Goal: Complete application form: Complete application form

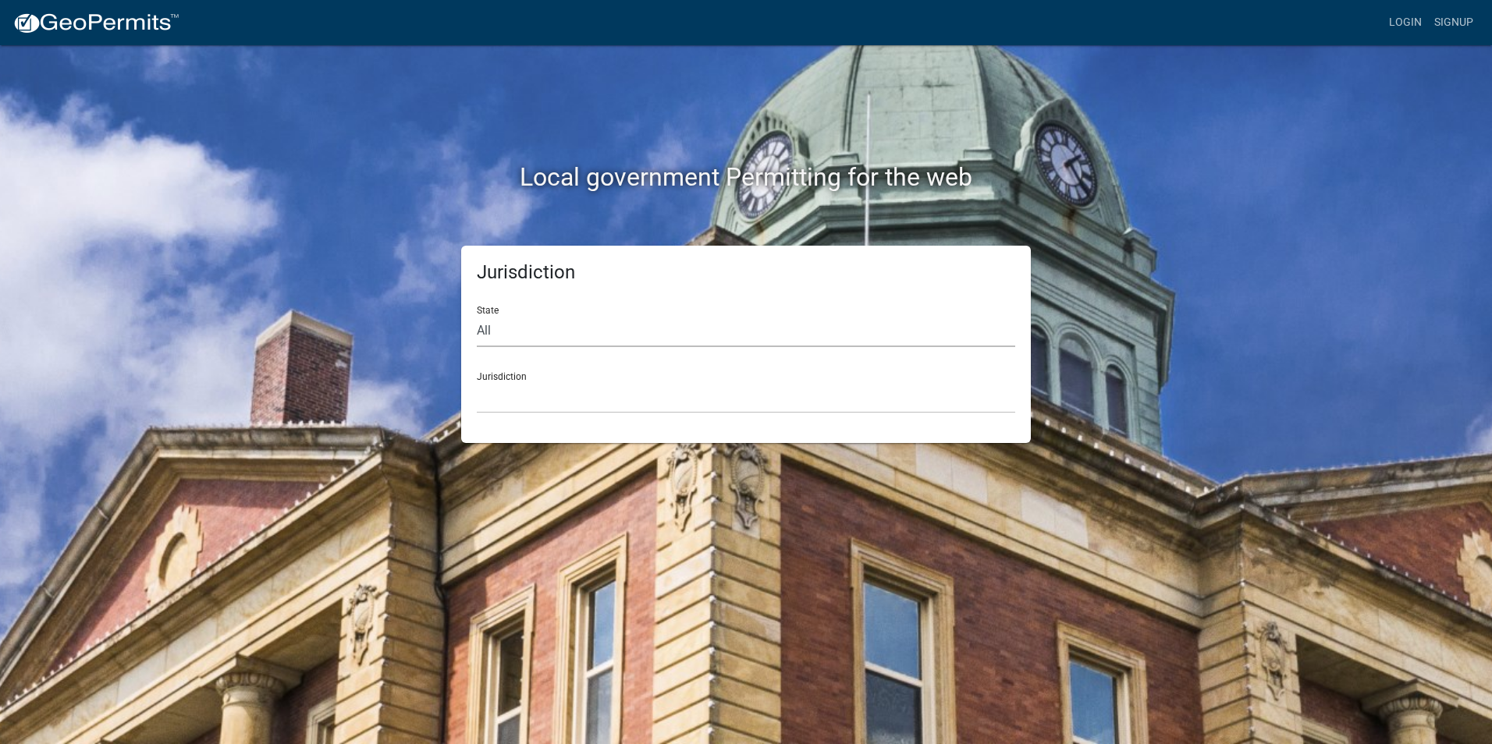
click at [501, 332] on select "All [US_STATE] [US_STATE] [US_STATE] [US_STATE] [US_STATE] [US_STATE] [US_STATE…" at bounding box center [746, 331] width 538 height 32
select select "[US_STATE]"
click at [477, 315] on select "All [US_STATE] [US_STATE] [US_STATE] [US_STATE] [US_STATE] [US_STATE] [US_STATE…" at bounding box center [746, 331] width 538 height 32
click at [501, 401] on select "City of [GEOGRAPHIC_DATA], [US_STATE] City of [GEOGRAPHIC_DATA], [US_STATE] Cit…" at bounding box center [746, 398] width 538 height 32
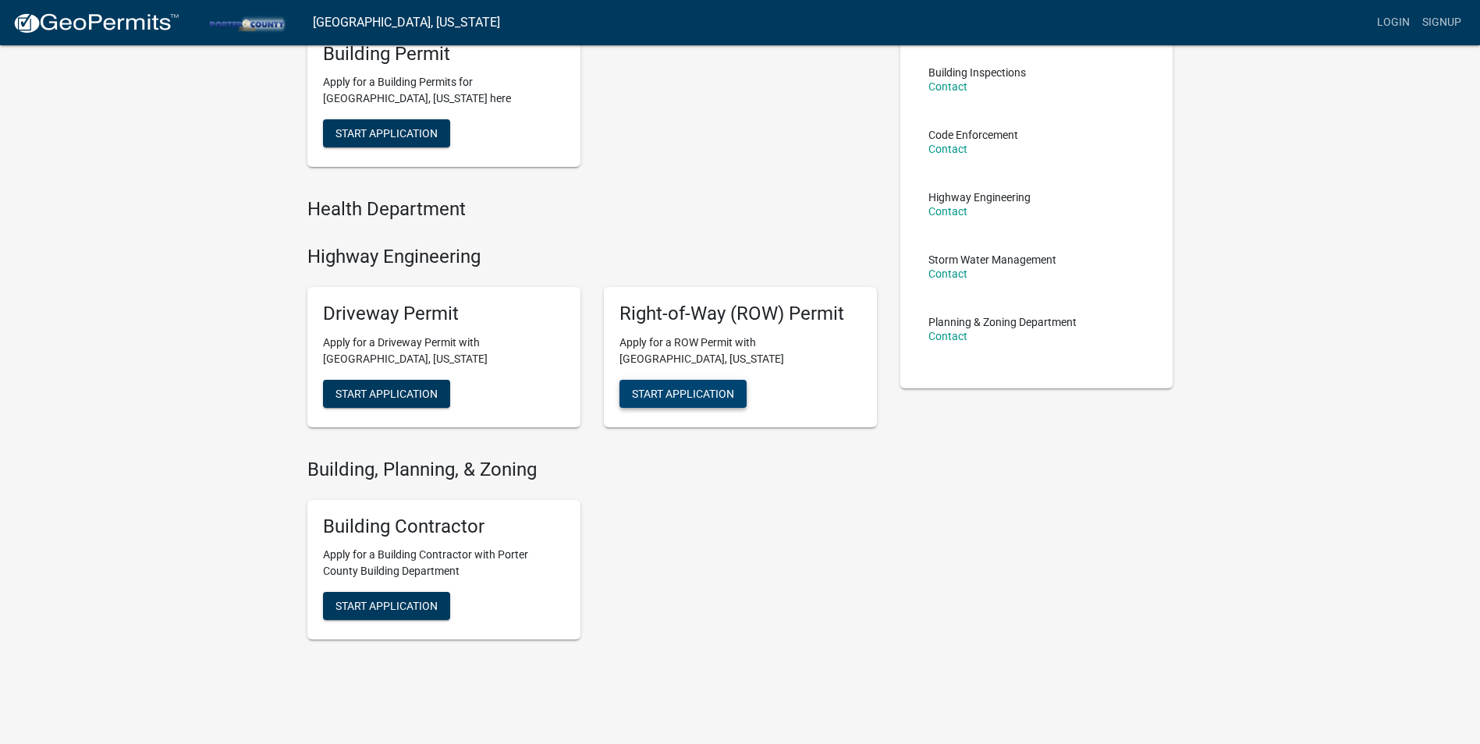
scroll to position [204, 0]
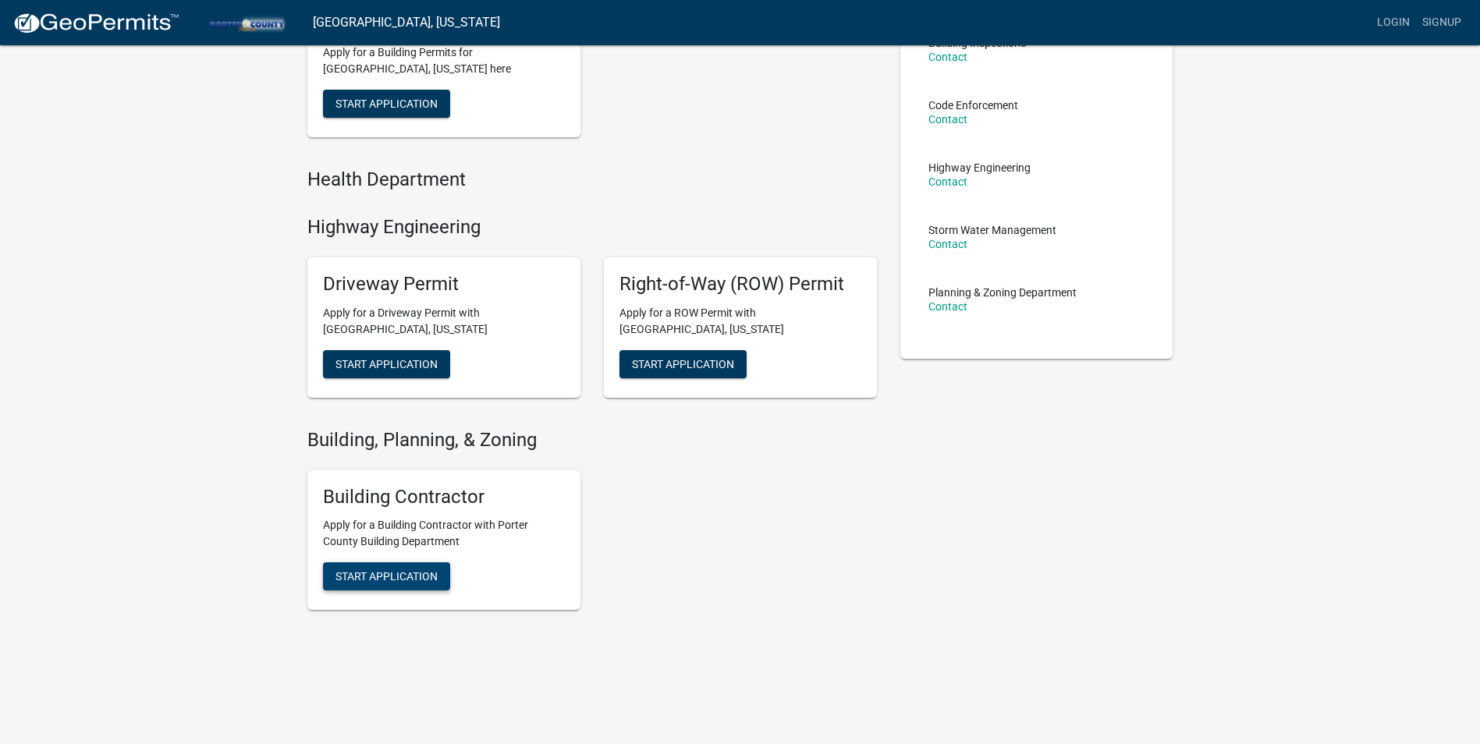
click at [381, 110] on span "Start Application" at bounding box center [387, 104] width 102 height 12
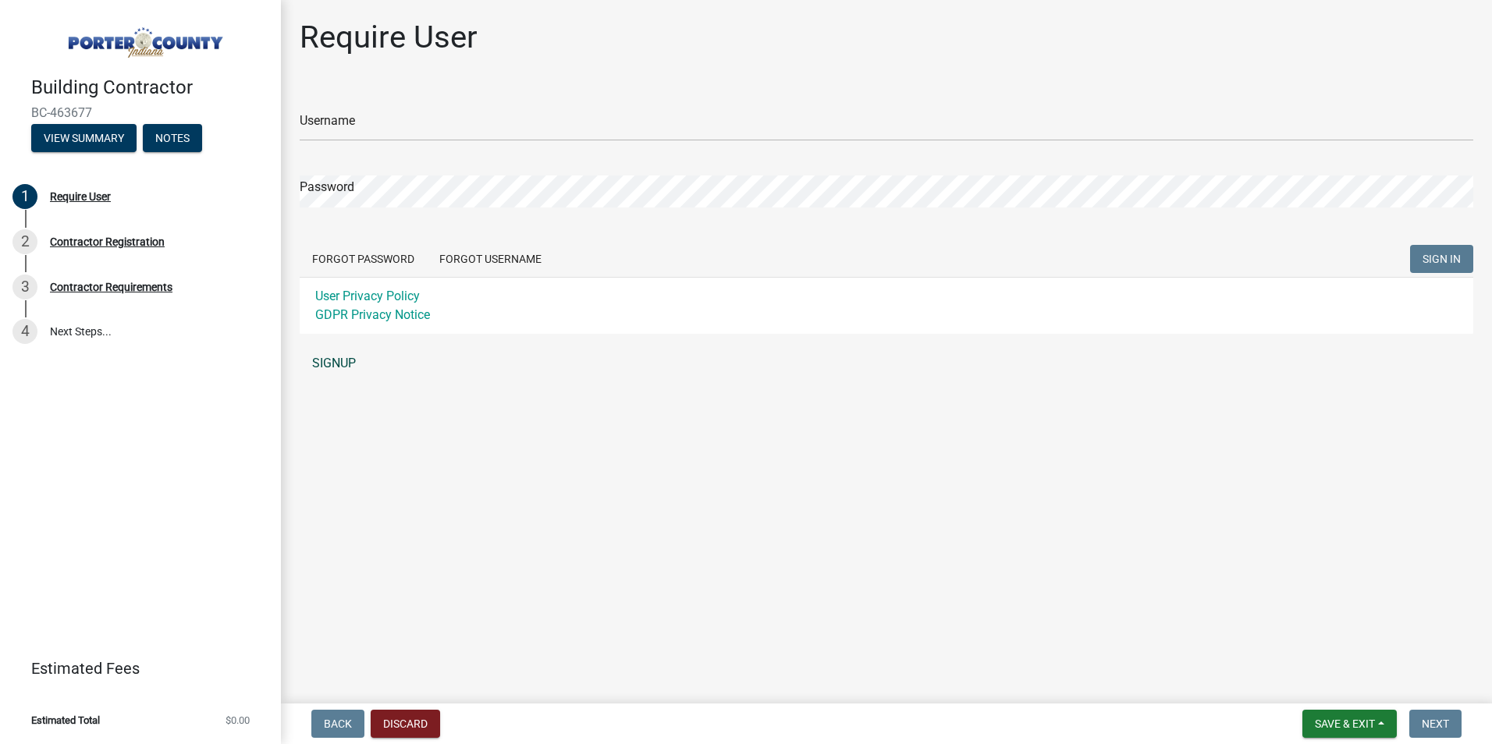
click at [339, 362] on link "SIGNUP" at bounding box center [887, 363] width 1174 height 31
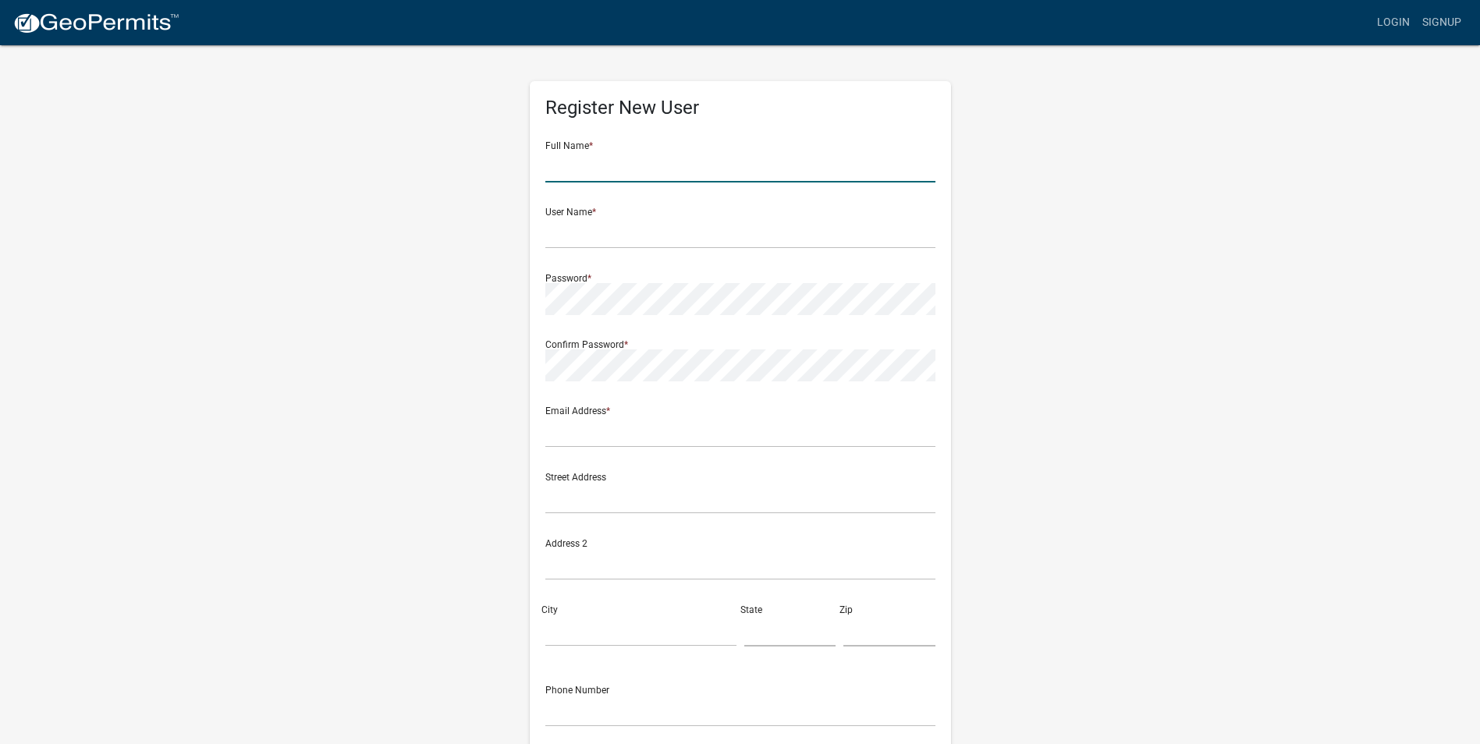
click at [567, 172] on input "text" at bounding box center [740, 167] width 390 height 32
type input "[PERSON_NAME]"
type input "[EMAIL_ADDRESS][DOMAIN_NAME]"
type input "[STREET_ADDRESS]"
type input "[GEOGRAPHIC_DATA]"
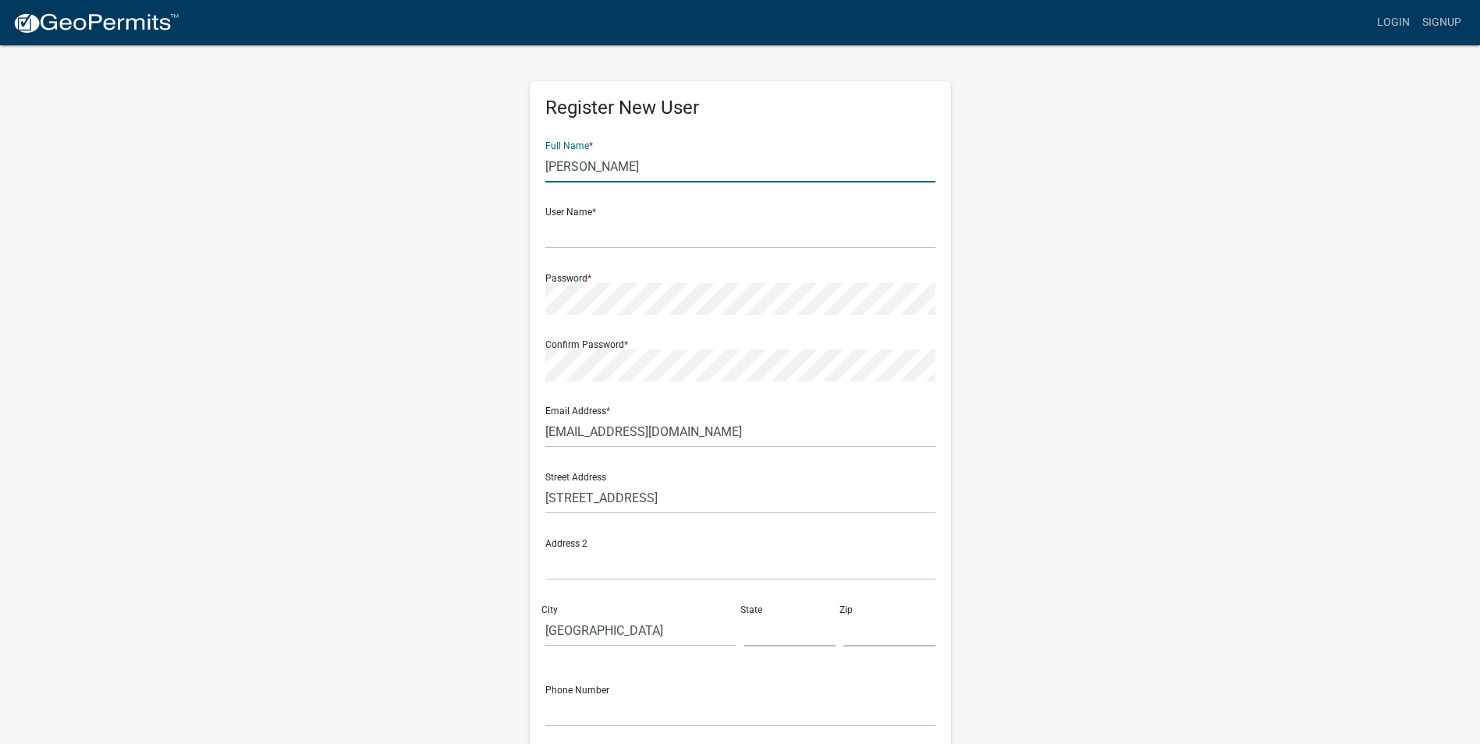
type input "in"
type input "46343"
type input "5745367660"
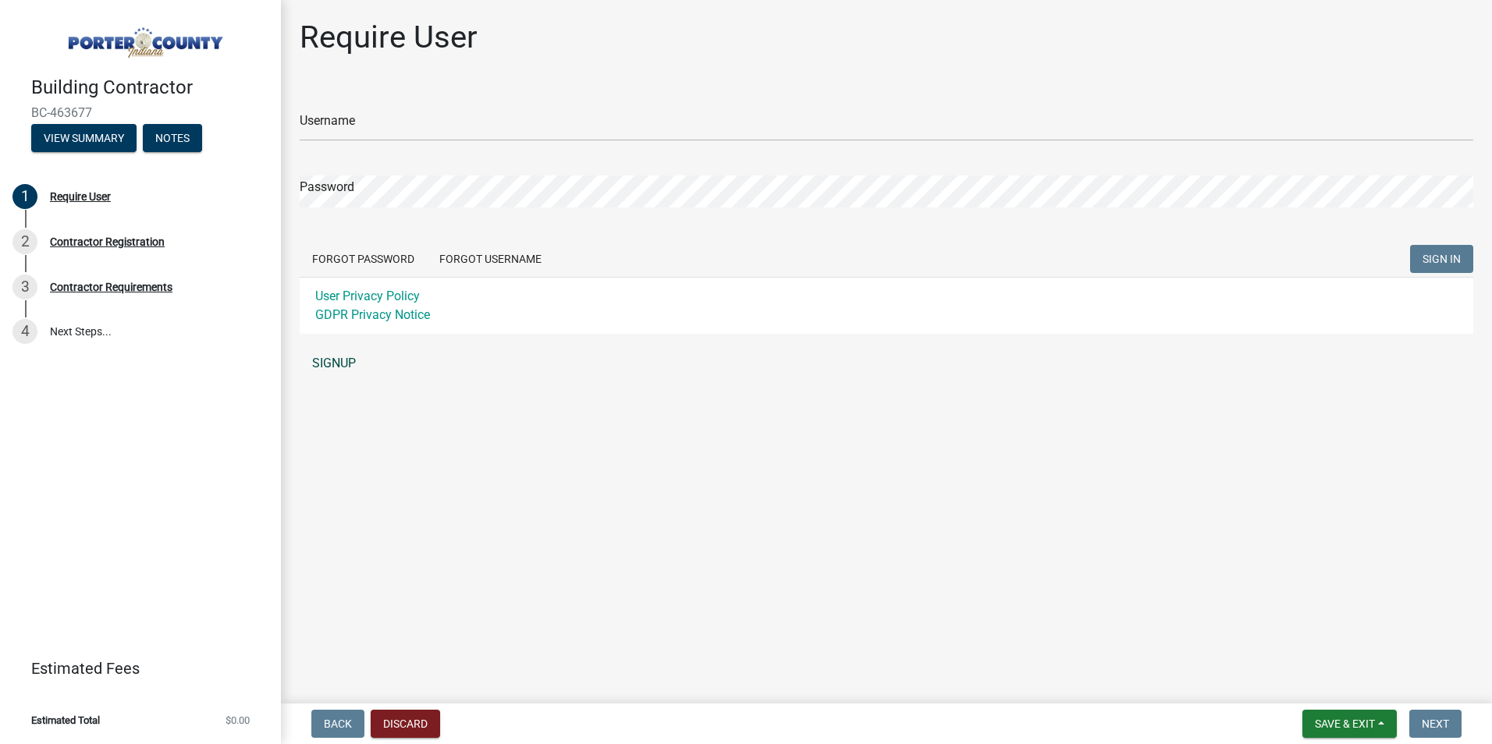
click at [338, 360] on link "SIGNUP" at bounding box center [887, 363] width 1174 height 31
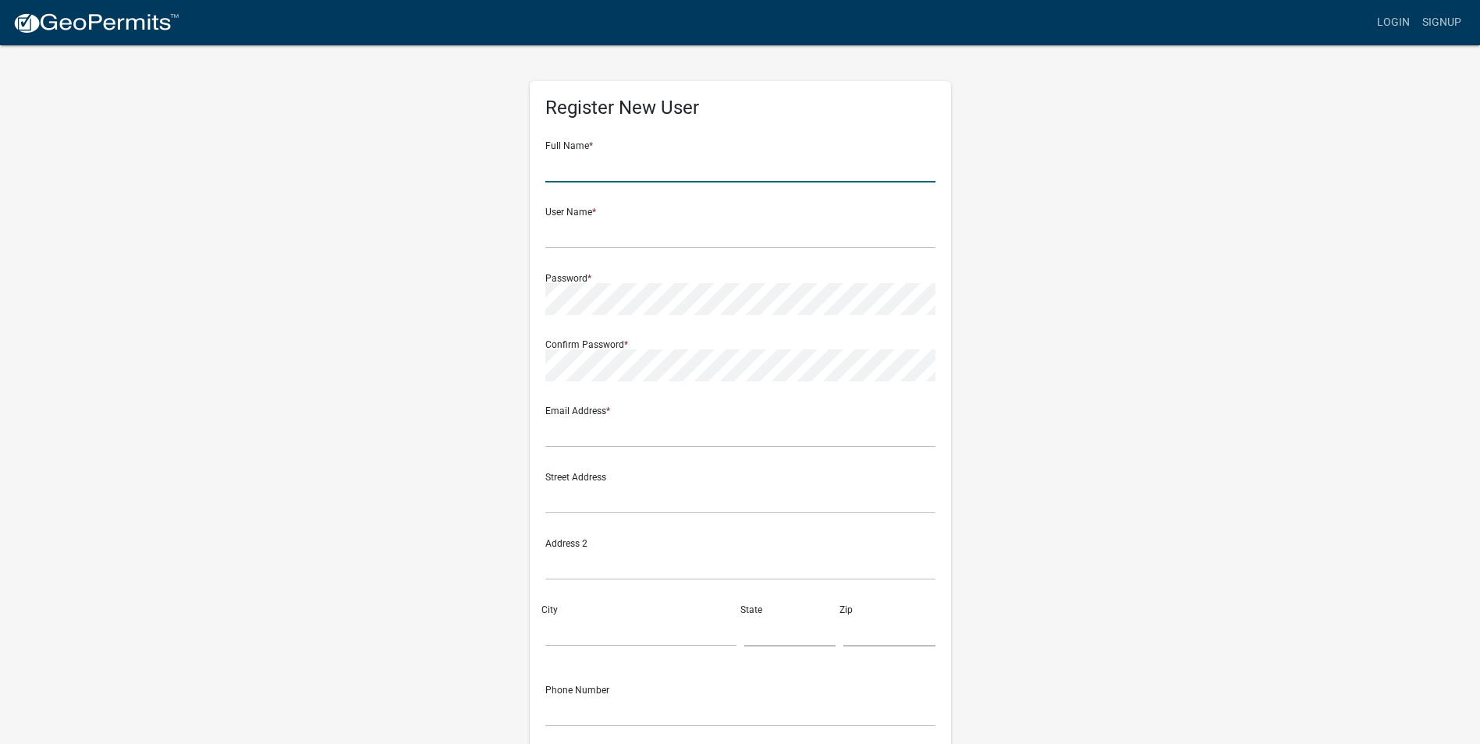
click at [558, 168] on input "text" at bounding box center [740, 167] width 390 height 32
type input "[PERSON_NAME]"
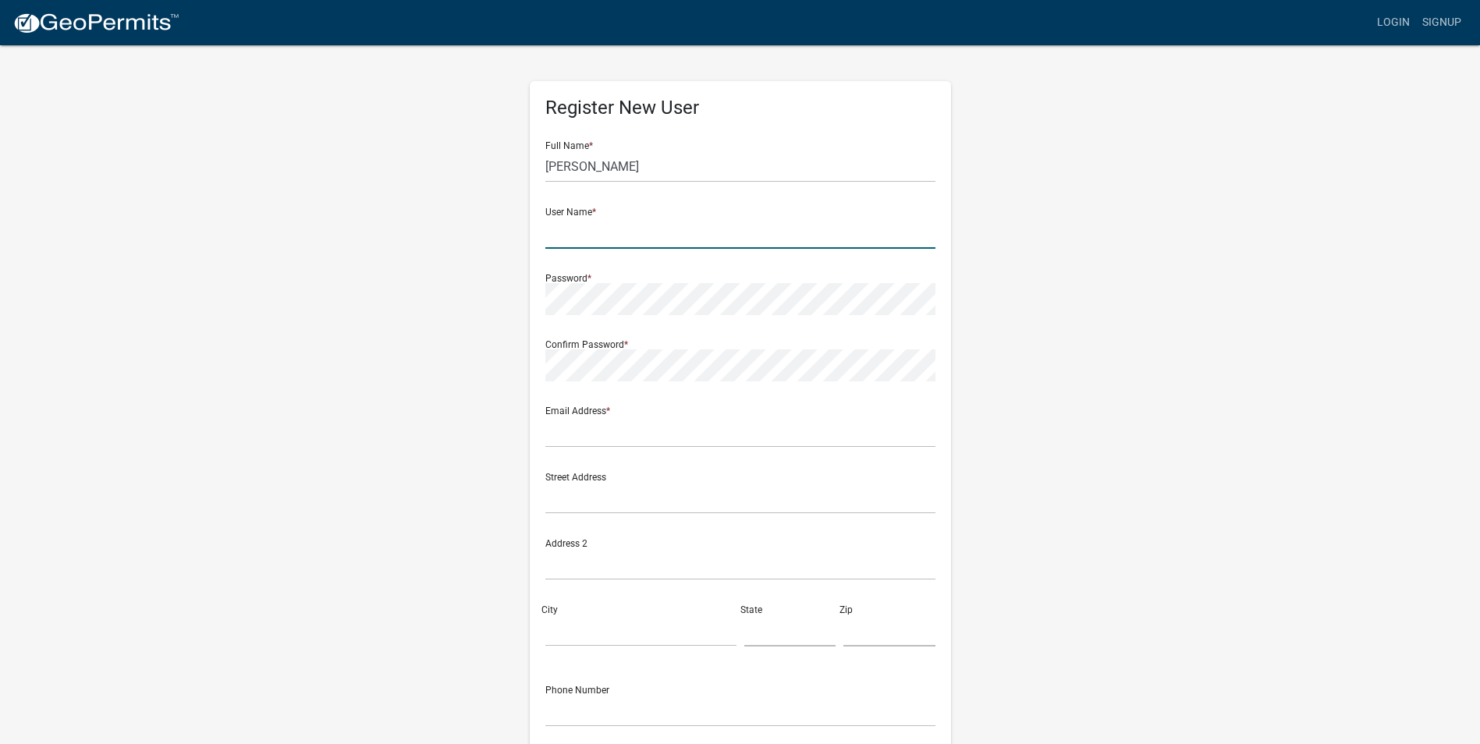
click at [563, 239] on input "text" at bounding box center [740, 233] width 390 height 32
type input "surfinternet"
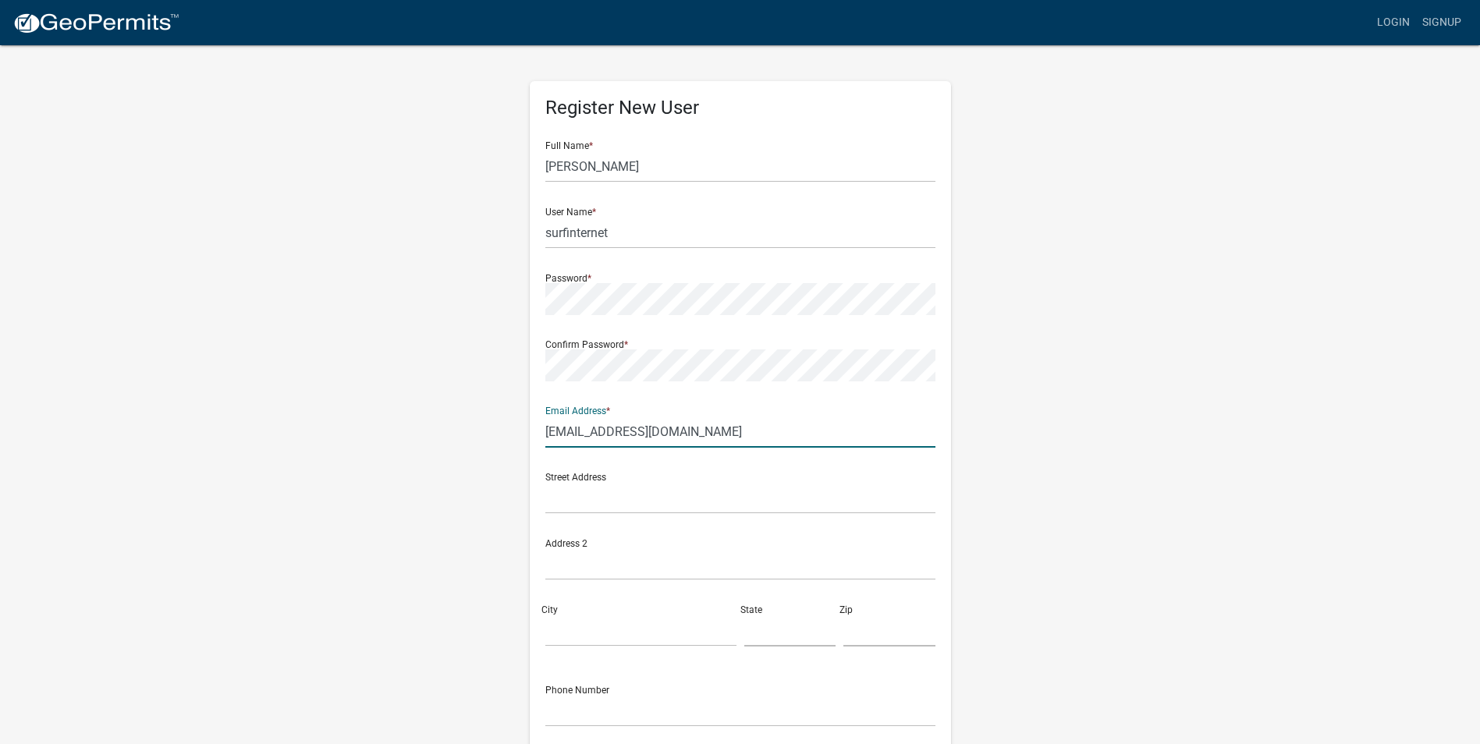
type input "[EMAIL_ADDRESS][DOMAIN_NAME]"
type input "[STREET_ADDRESS]"
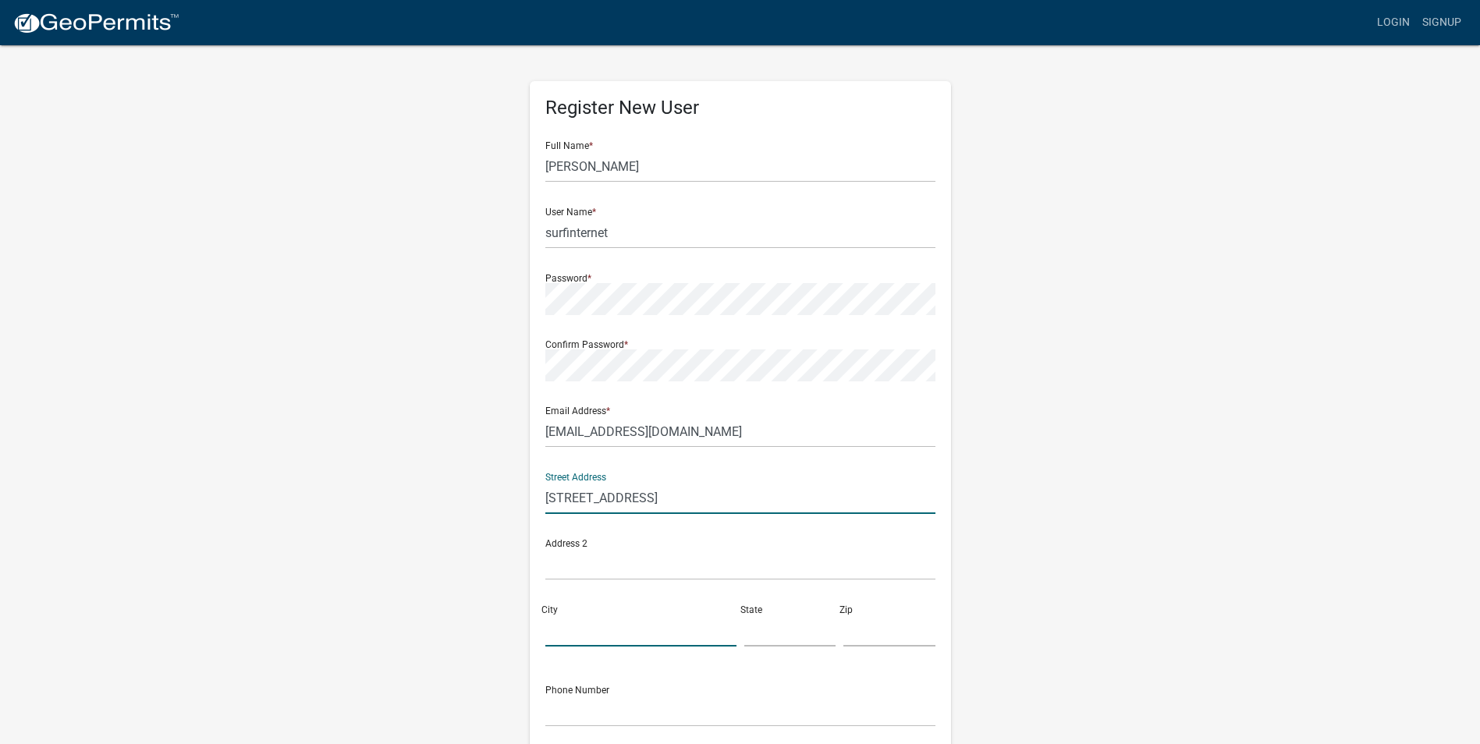
type input "Elkhart"
type input "46516"
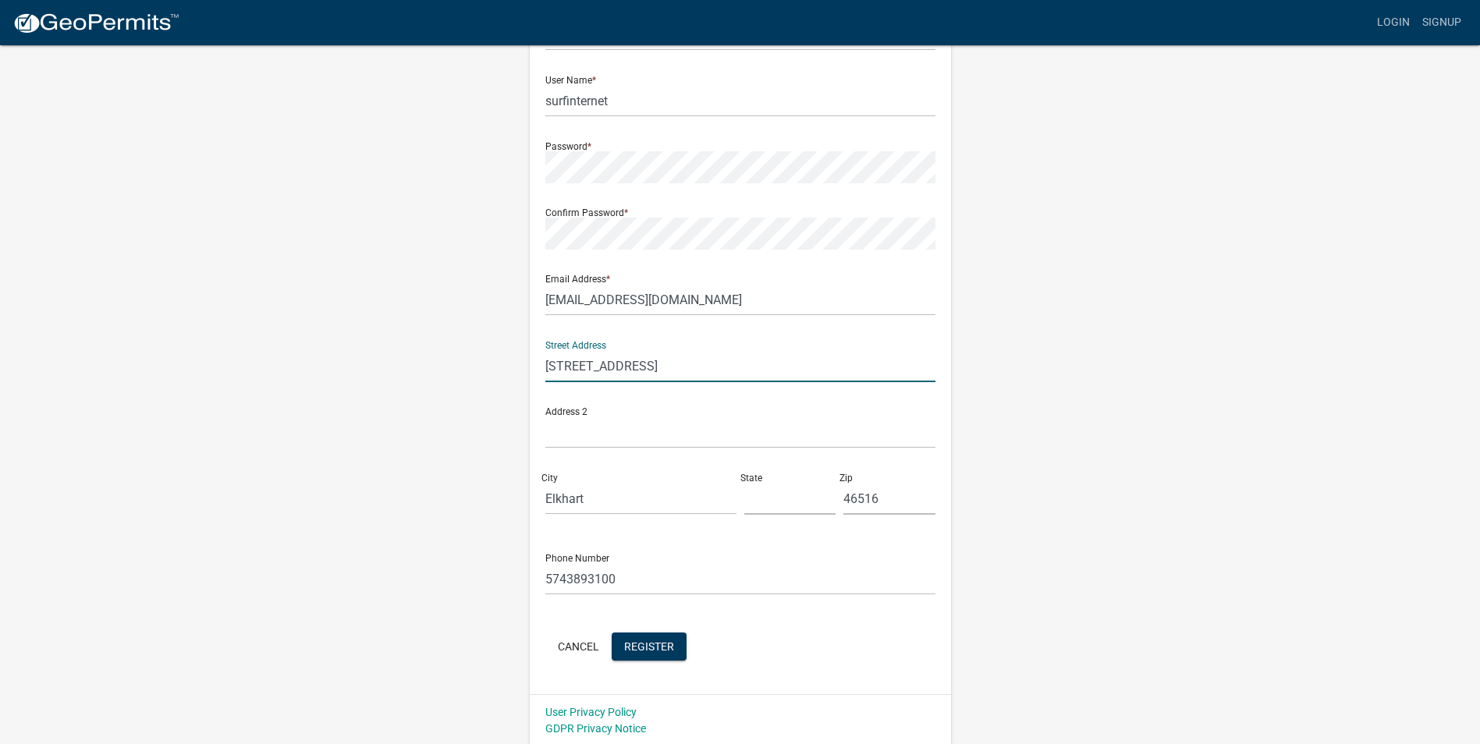
scroll to position [134, 0]
drag, startPoint x: 627, startPoint y: 576, endPoint x: 531, endPoint y: 570, distance: 97.0
click at [531, 570] on div "Register New User Full Name * [PERSON_NAME] User Name * surfinternet Password *…" at bounding box center [740, 319] width 421 height 745
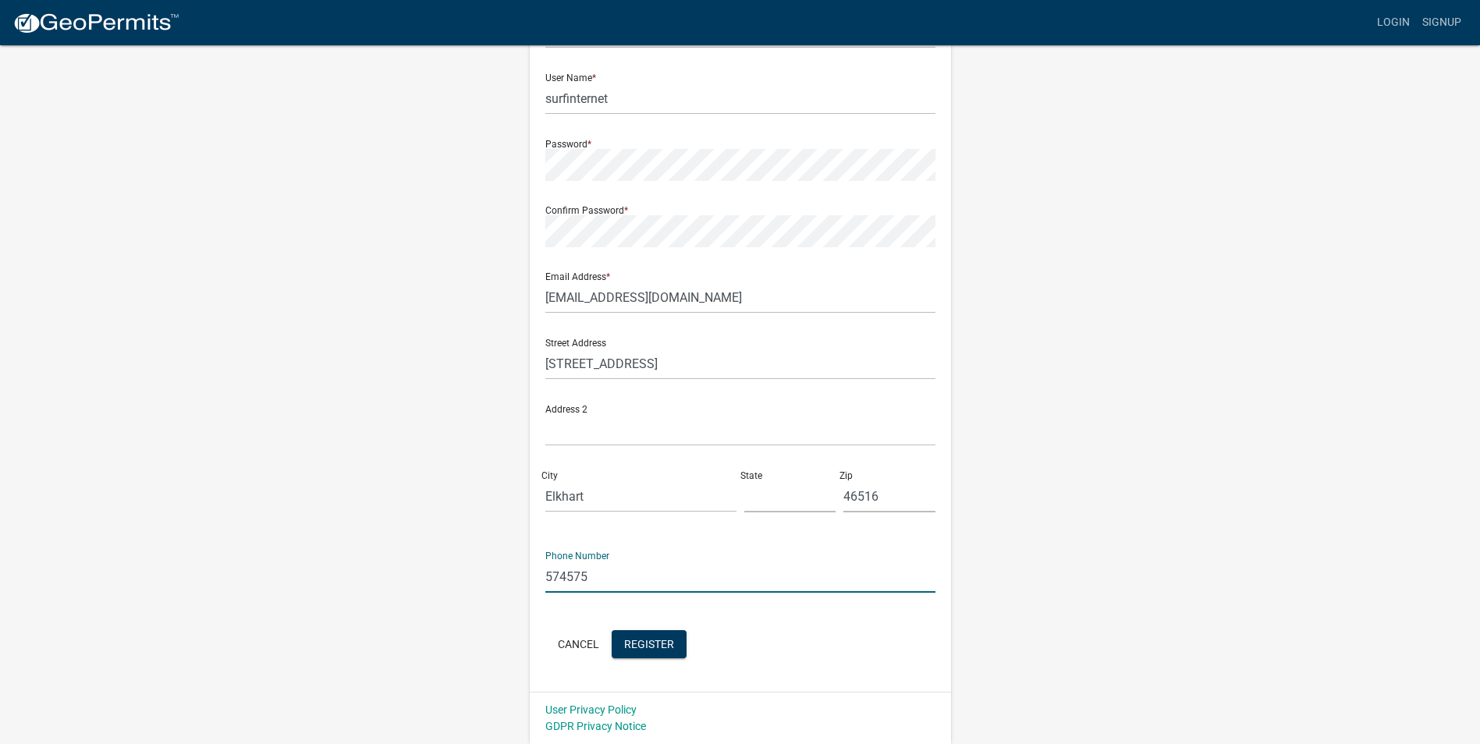
type input "5745754967"
click at [659, 645] on span "Register" at bounding box center [649, 643] width 50 height 12
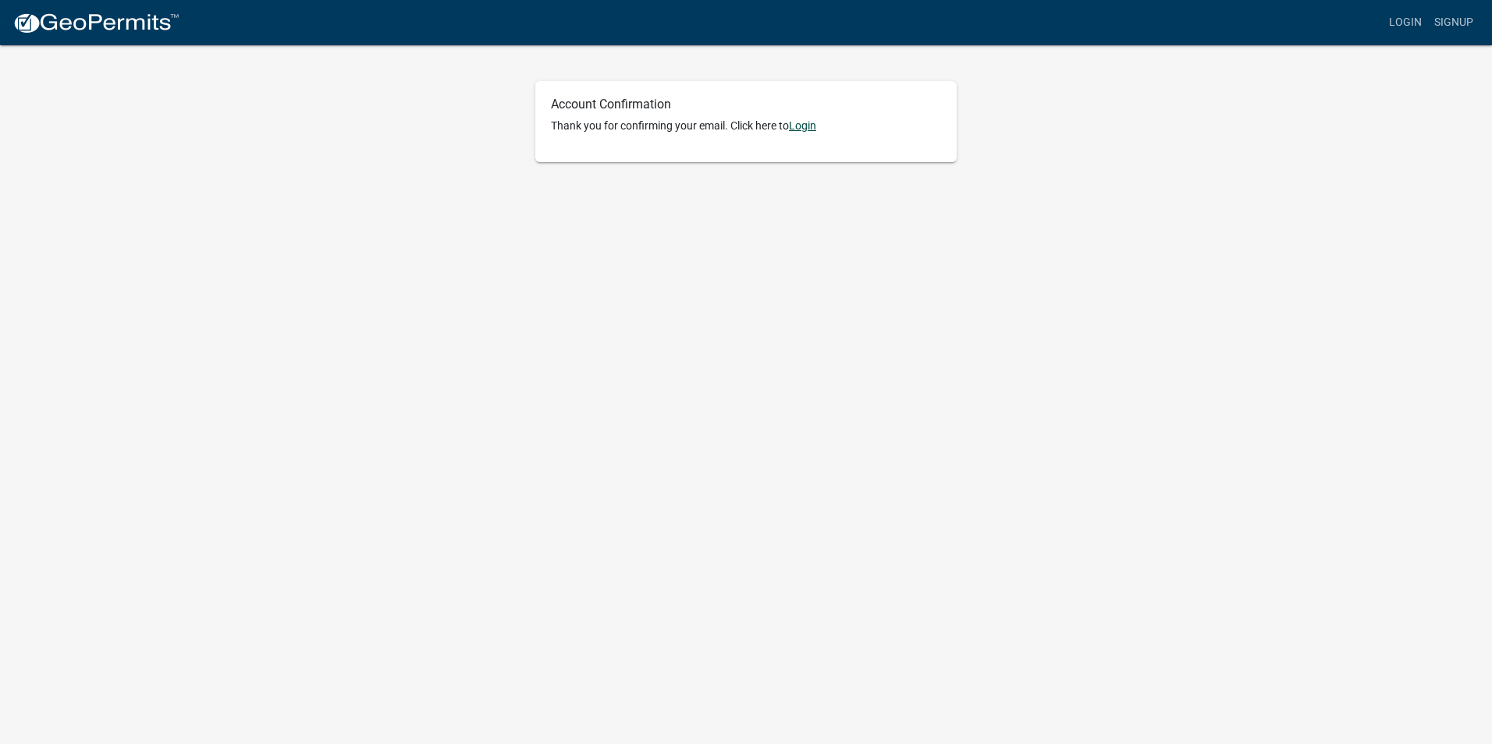
click at [803, 126] on link "Login" at bounding box center [802, 125] width 27 height 12
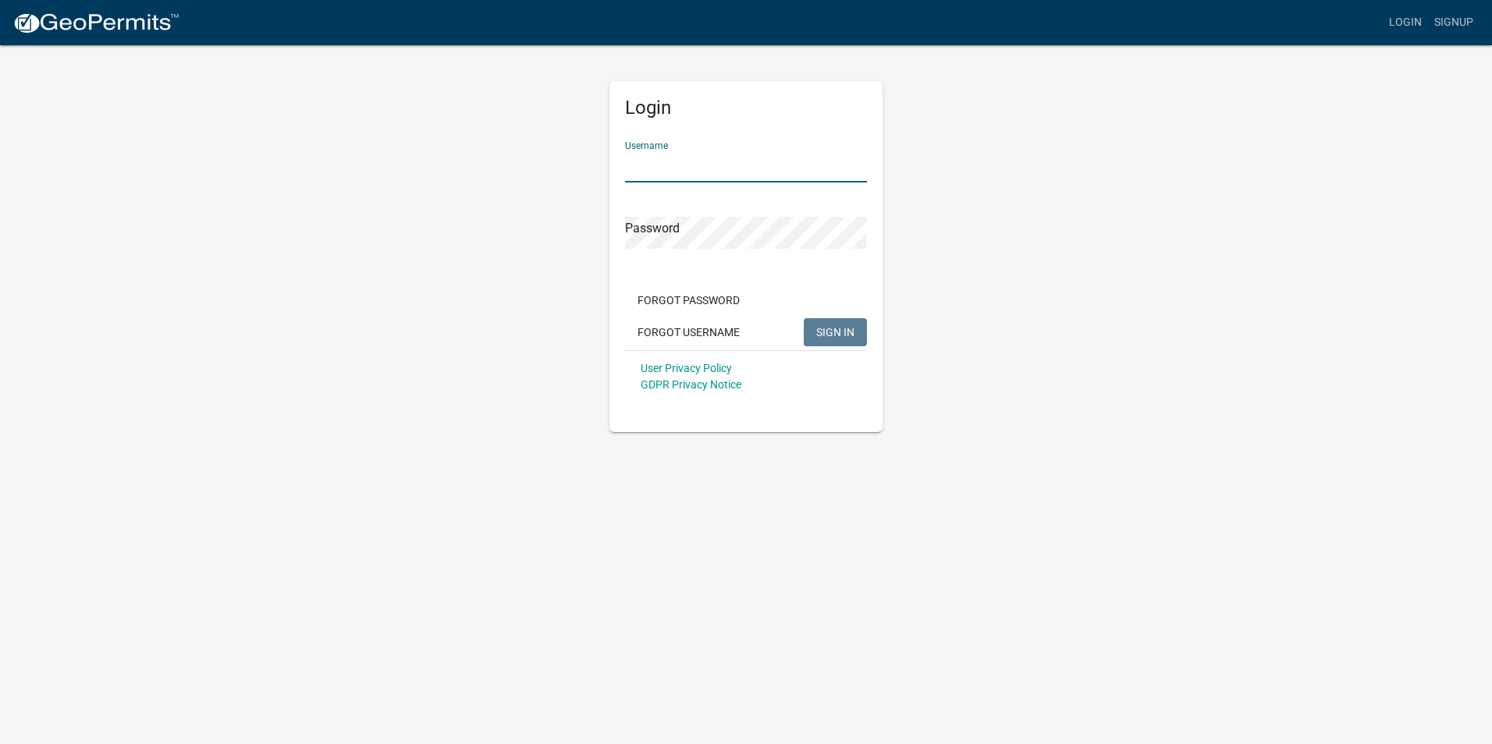
click at [657, 169] on input "Username" at bounding box center [746, 167] width 242 height 32
type input "surfinternet"
click at [804, 318] on button "SIGN IN" at bounding box center [835, 332] width 63 height 28
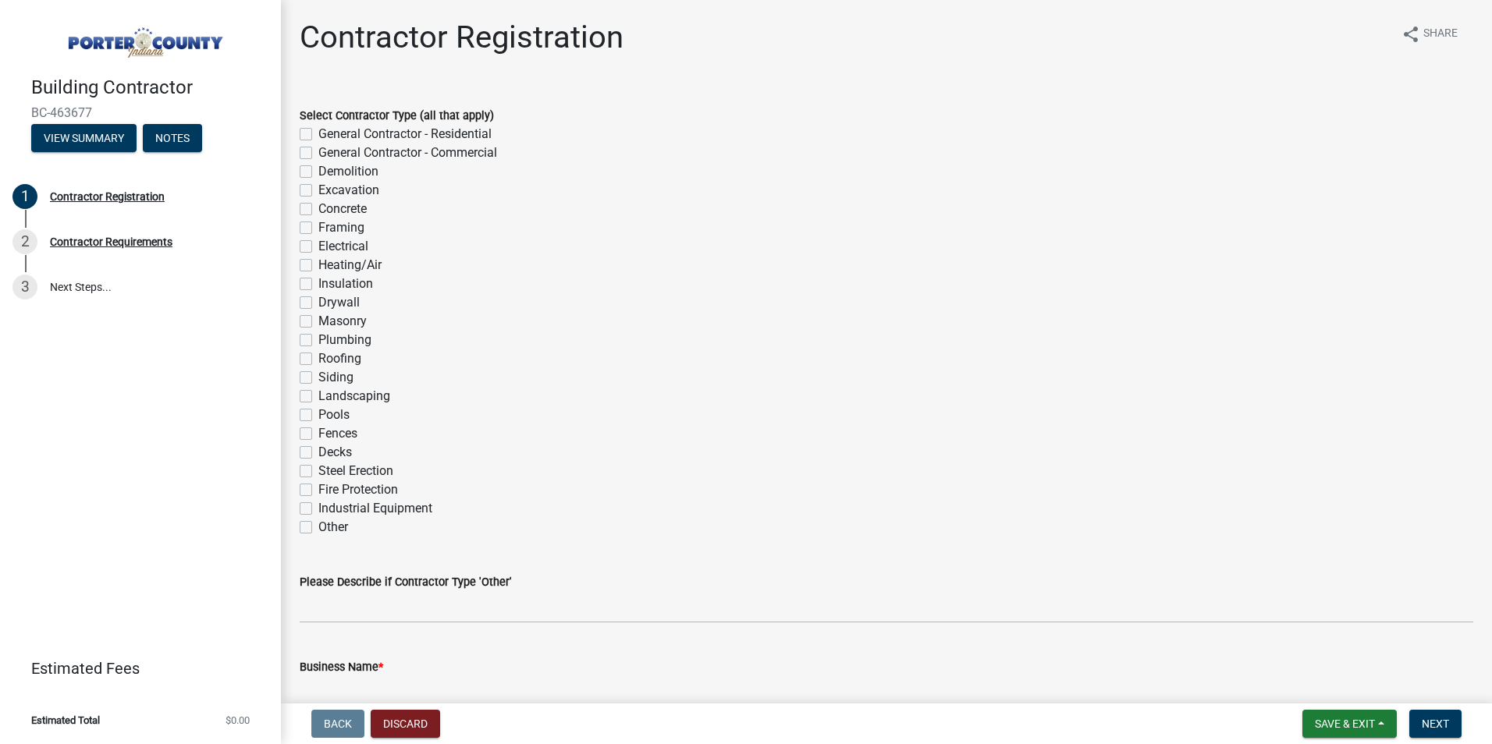
click at [318, 151] on label "General Contractor - Commercial" at bounding box center [407, 153] width 179 height 19
click at [318, 151] on input "General Contractor - Commercial" at bounding box center [323, 149] width 10 height 10
checkbox input "true"
checkbox input "false"
checkbox input "true"
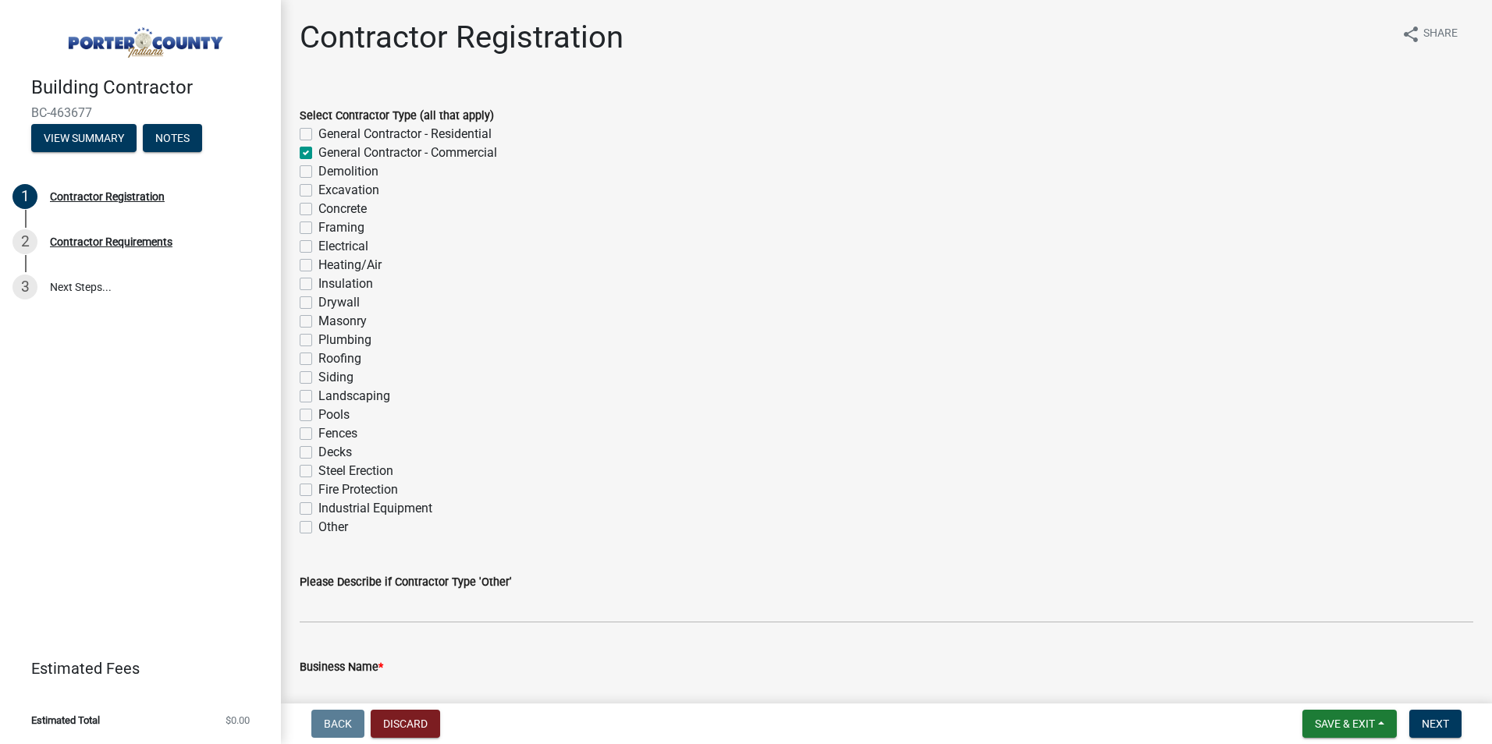
checkbox input "false"
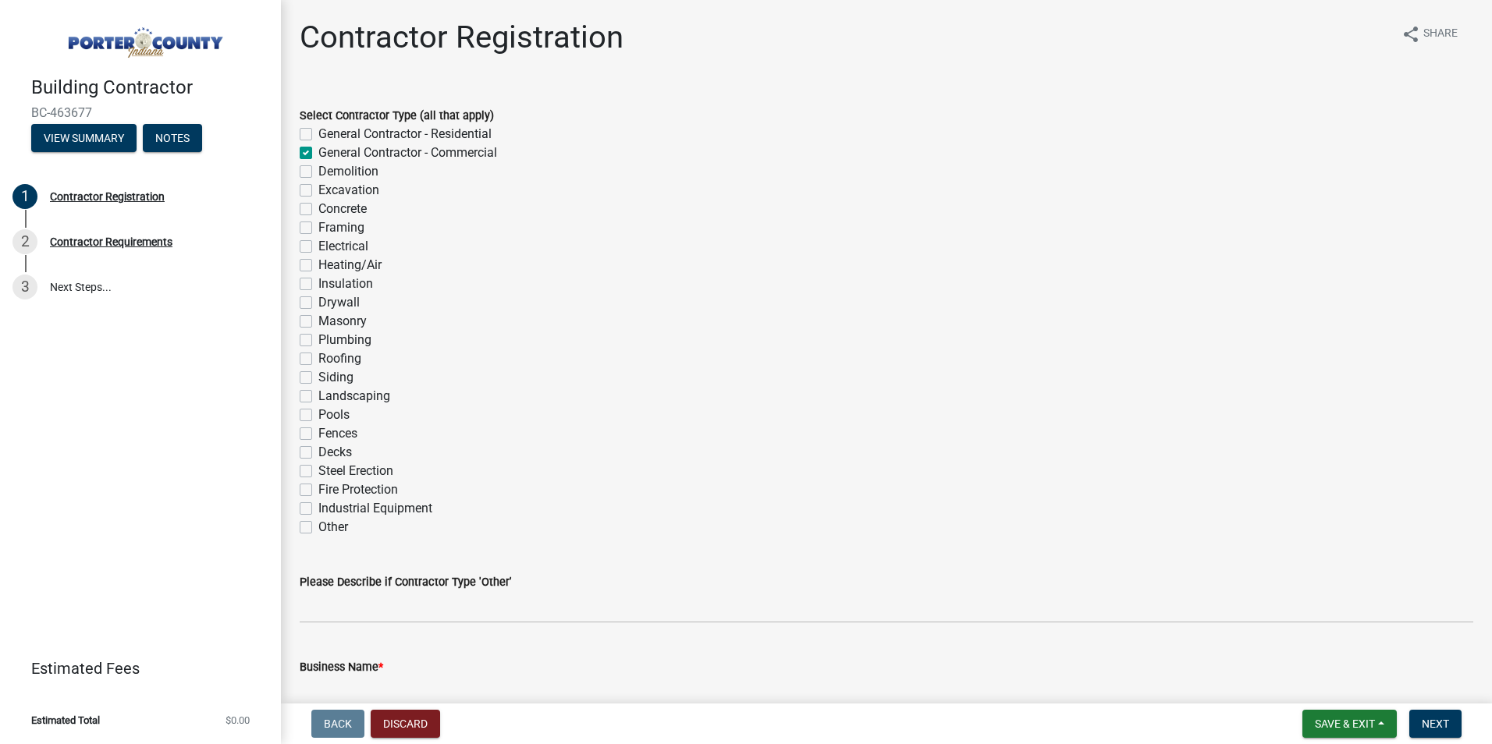
checkbox input "false"
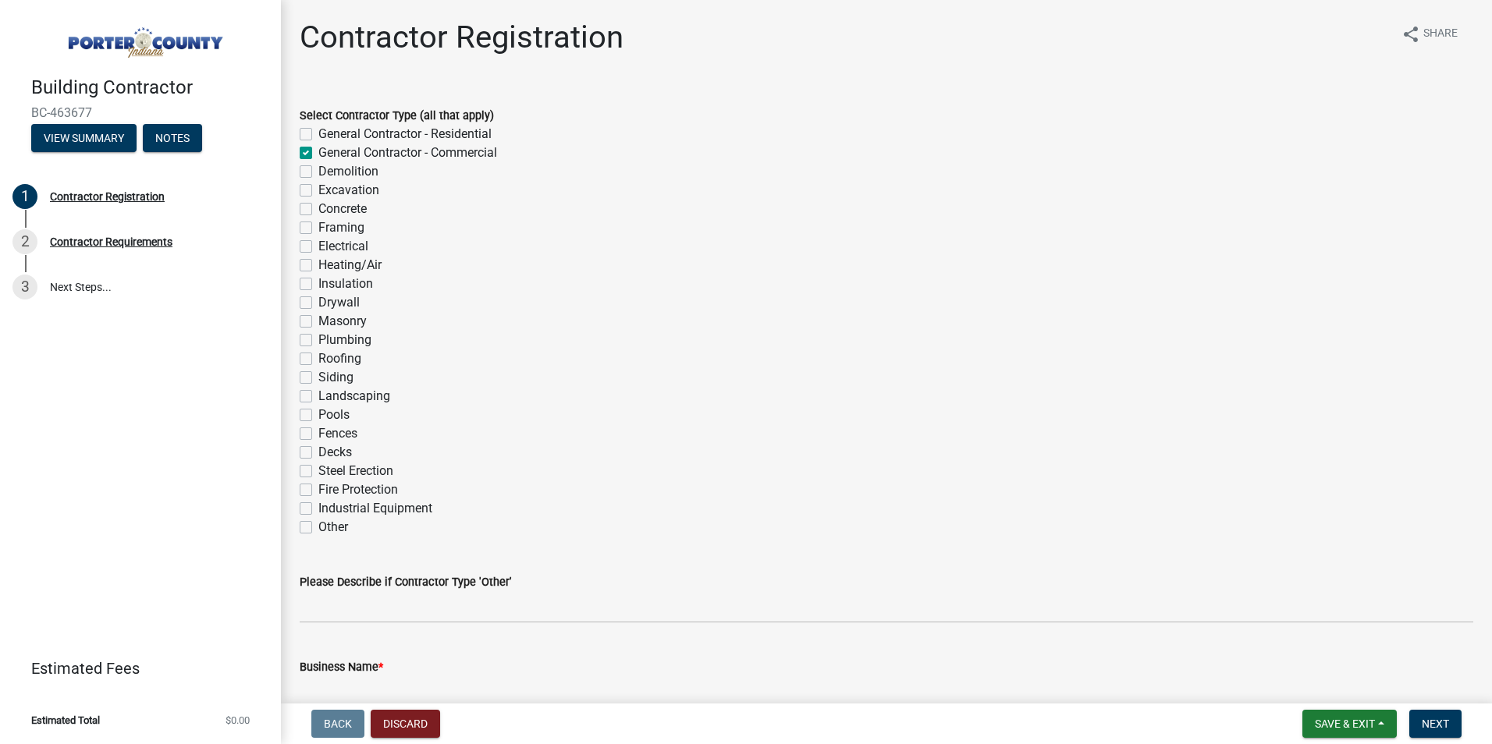
checkbox input "false"
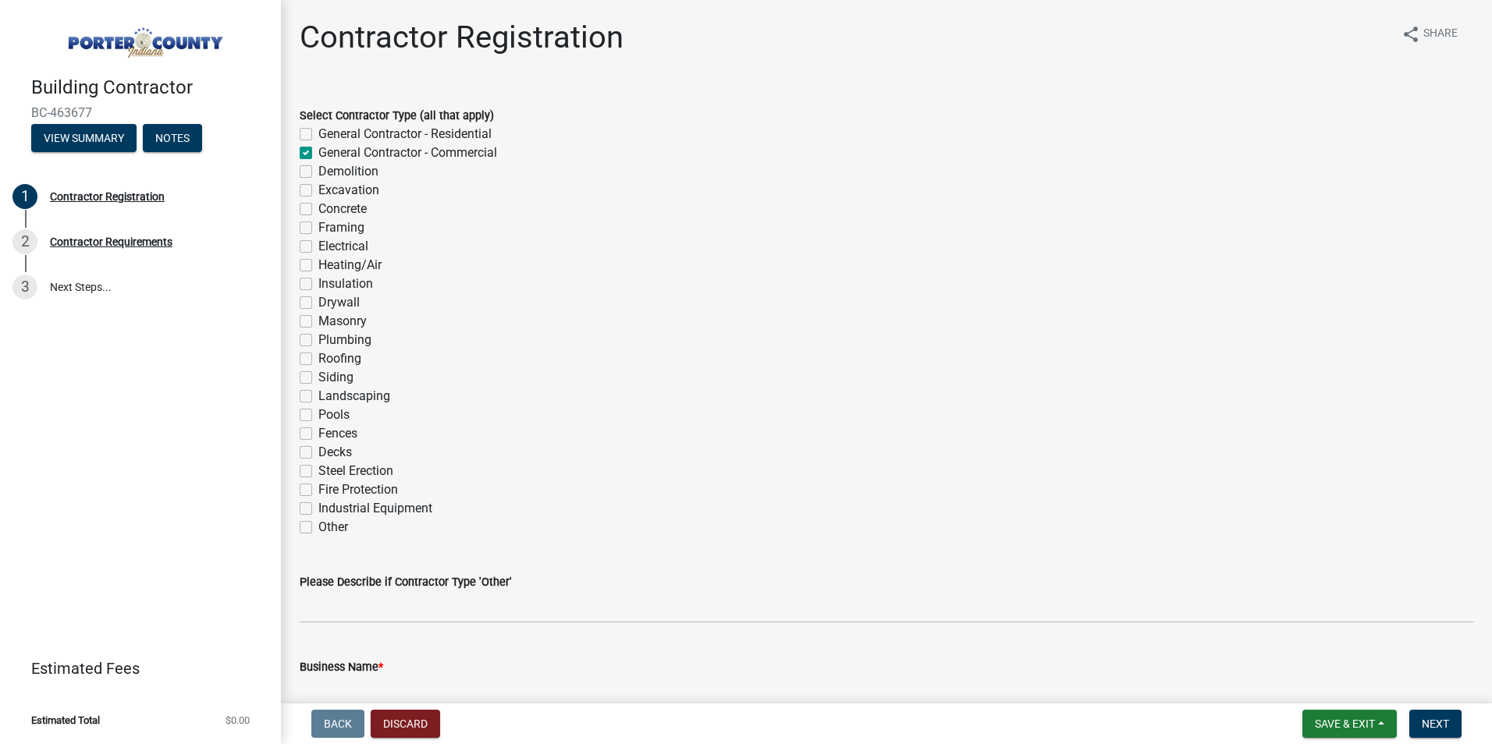
checkbox input "false"
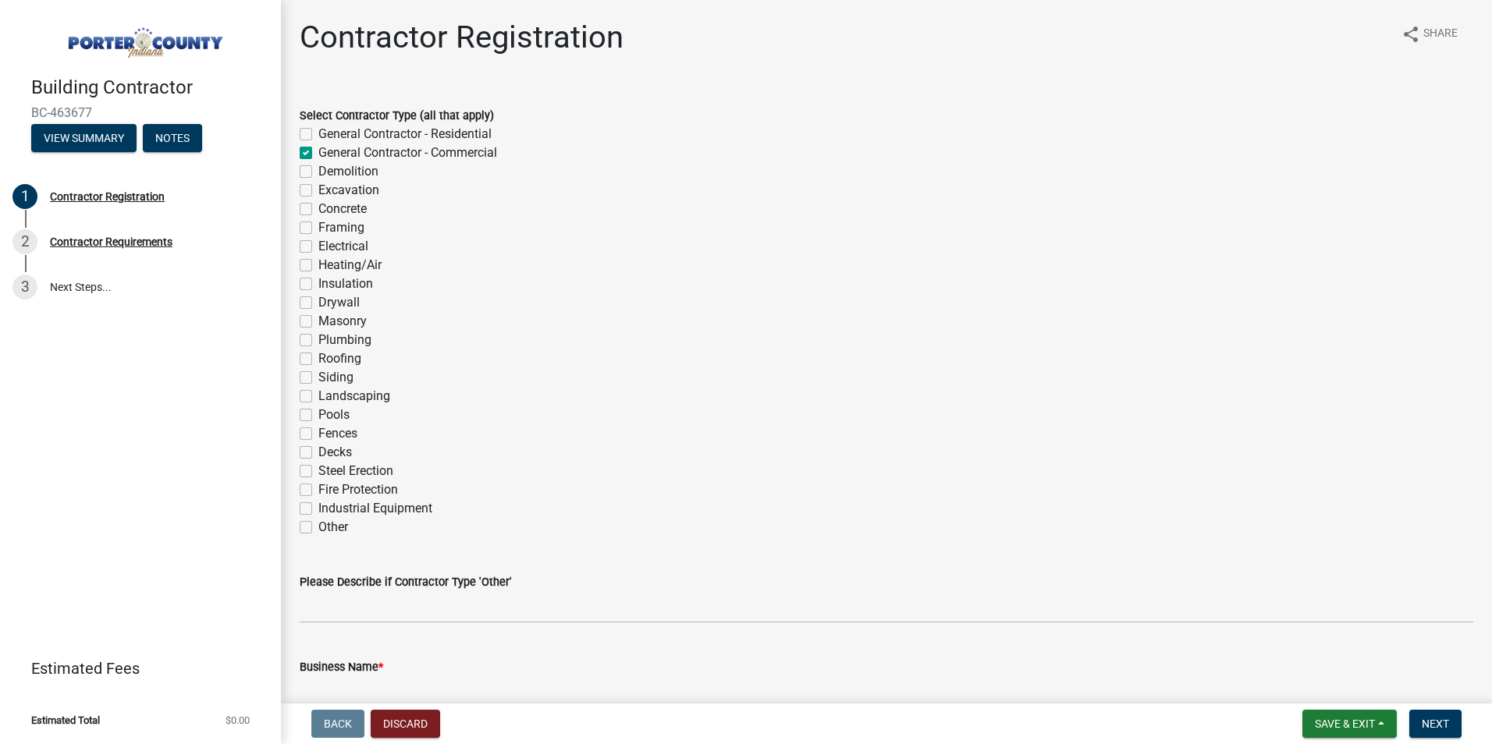
click at [318, 190] on label "Excavation" at bounding box center [348, 190] width 61 height 19
click at [318, 190] on input "Excavation" at bounding box center [323, 186] width 10 height 10
checkbox input "true"
checkbox input "false"
checkbox input "true"
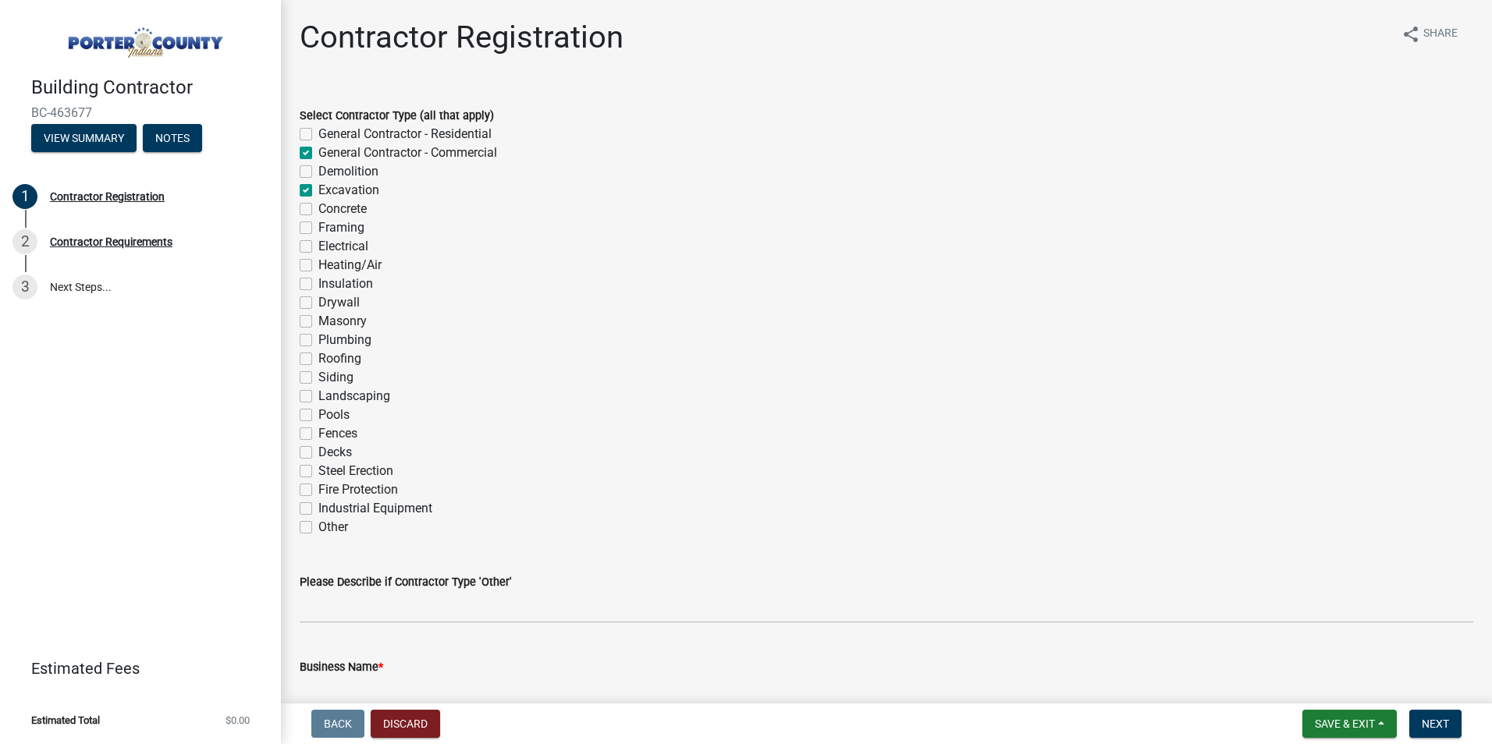
checkbox input "false"
checkbox input "true"
checkbox input "false"
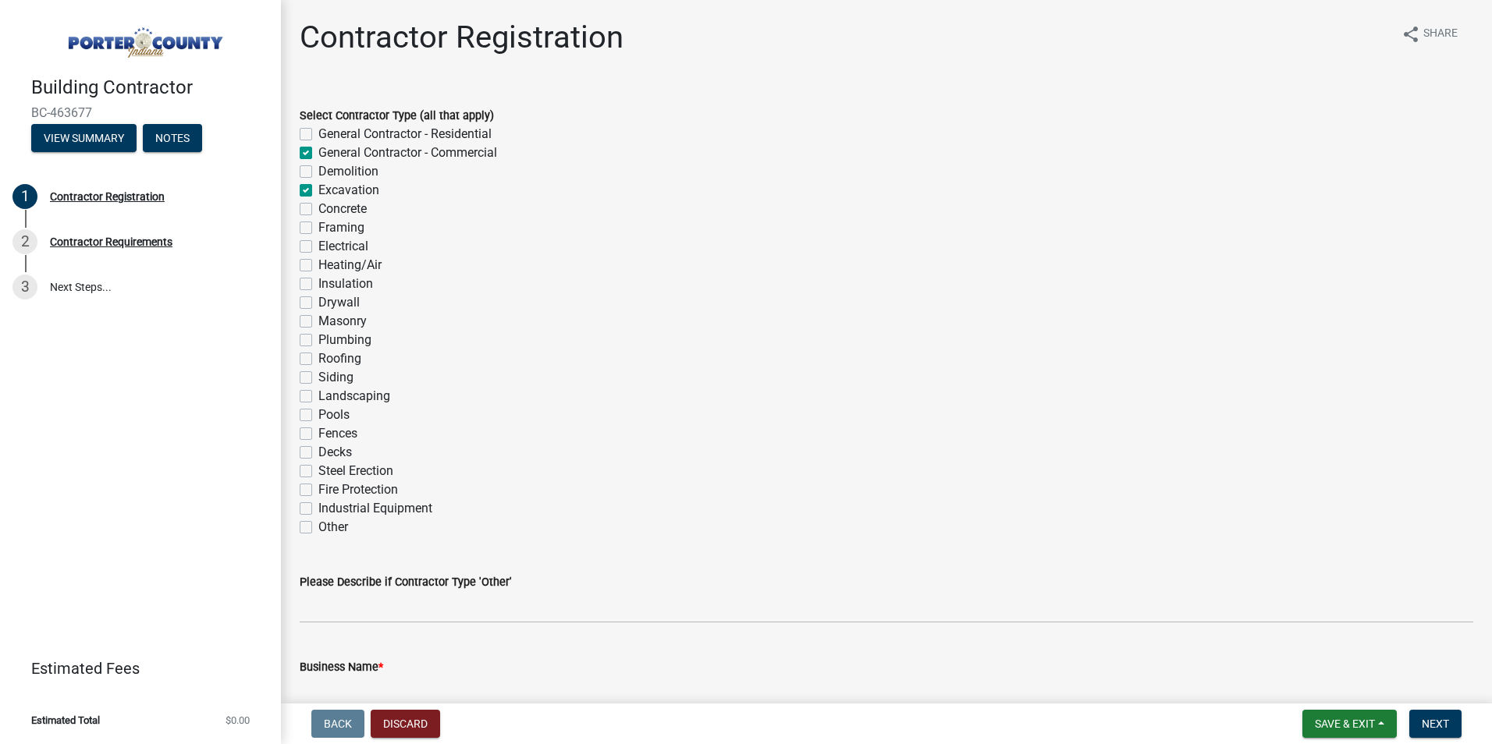
checkbox input "false"
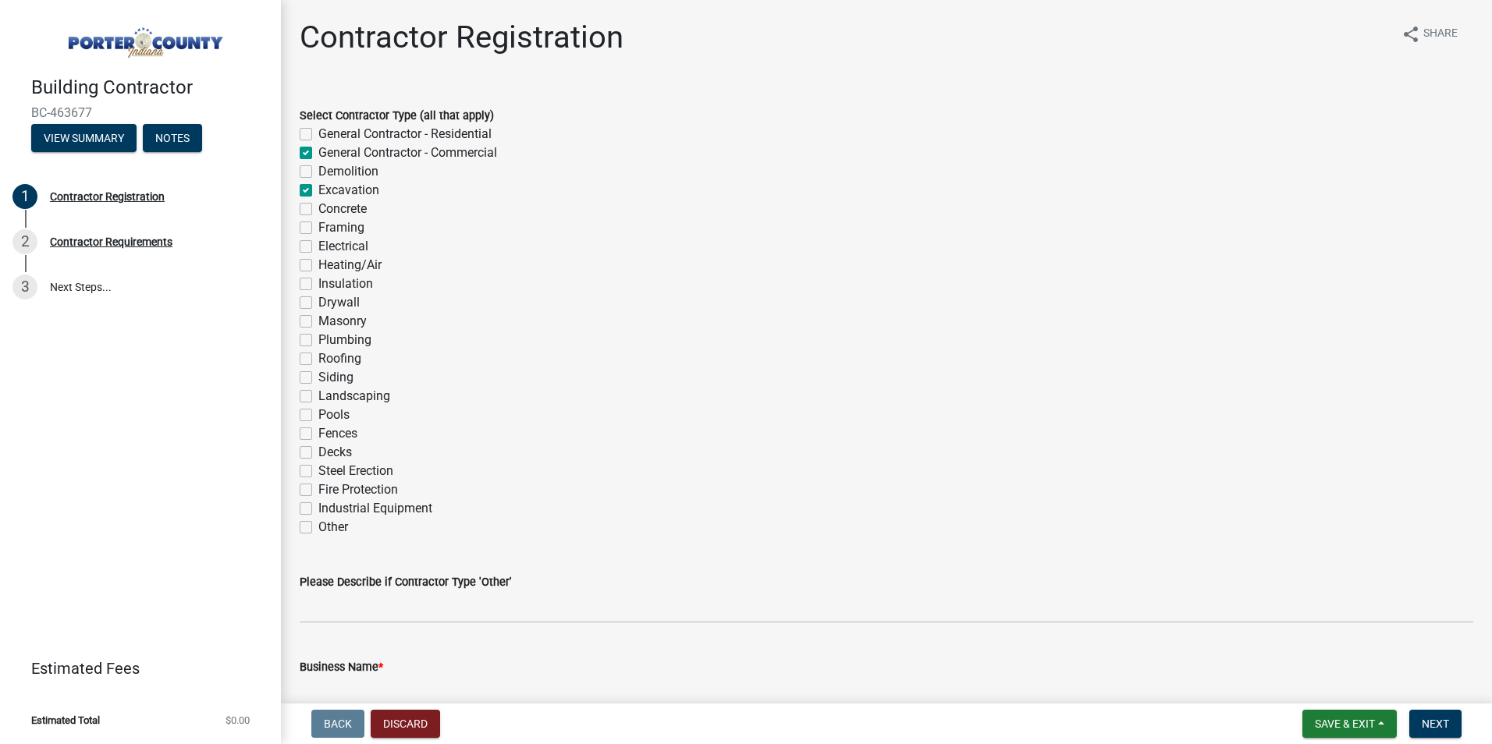
checkbox input "false"
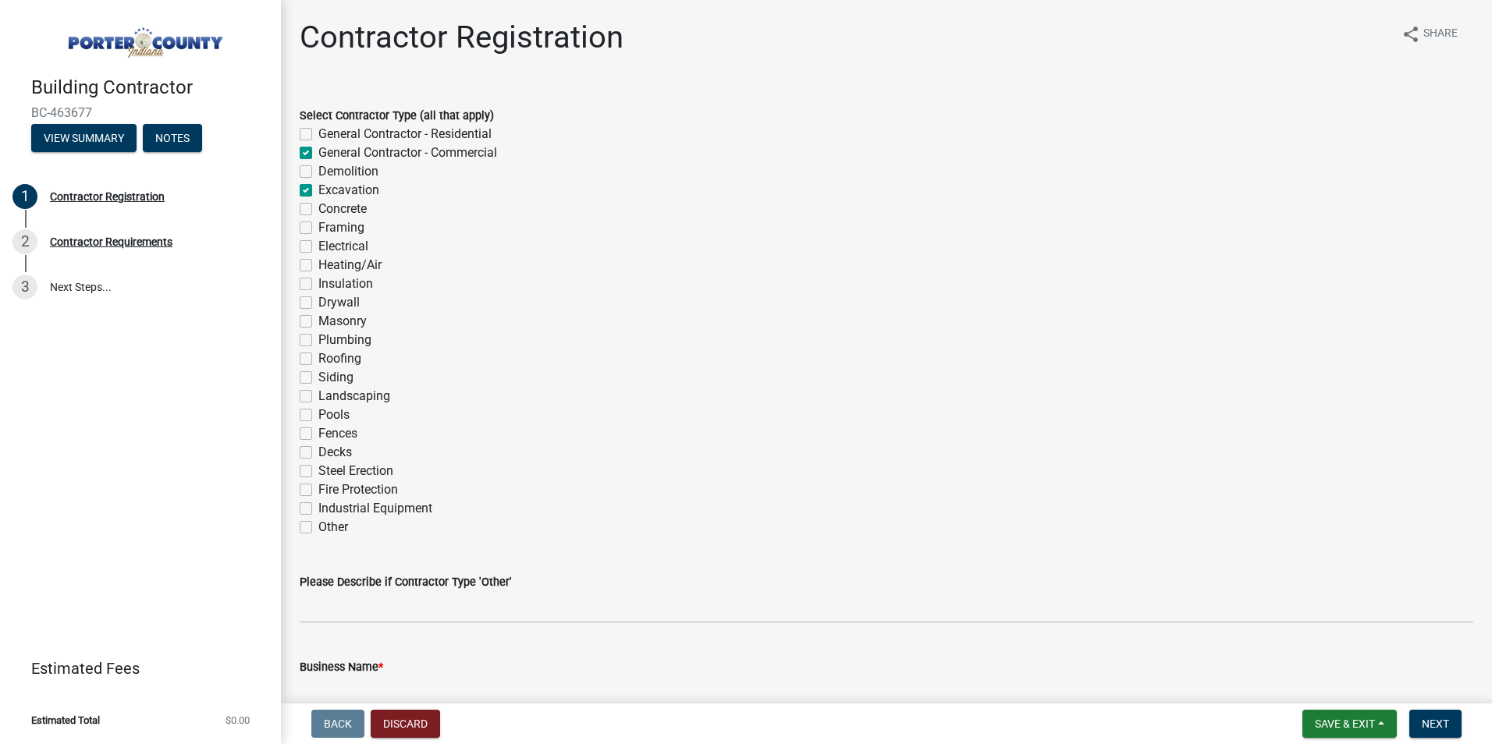
checkbox input "false"
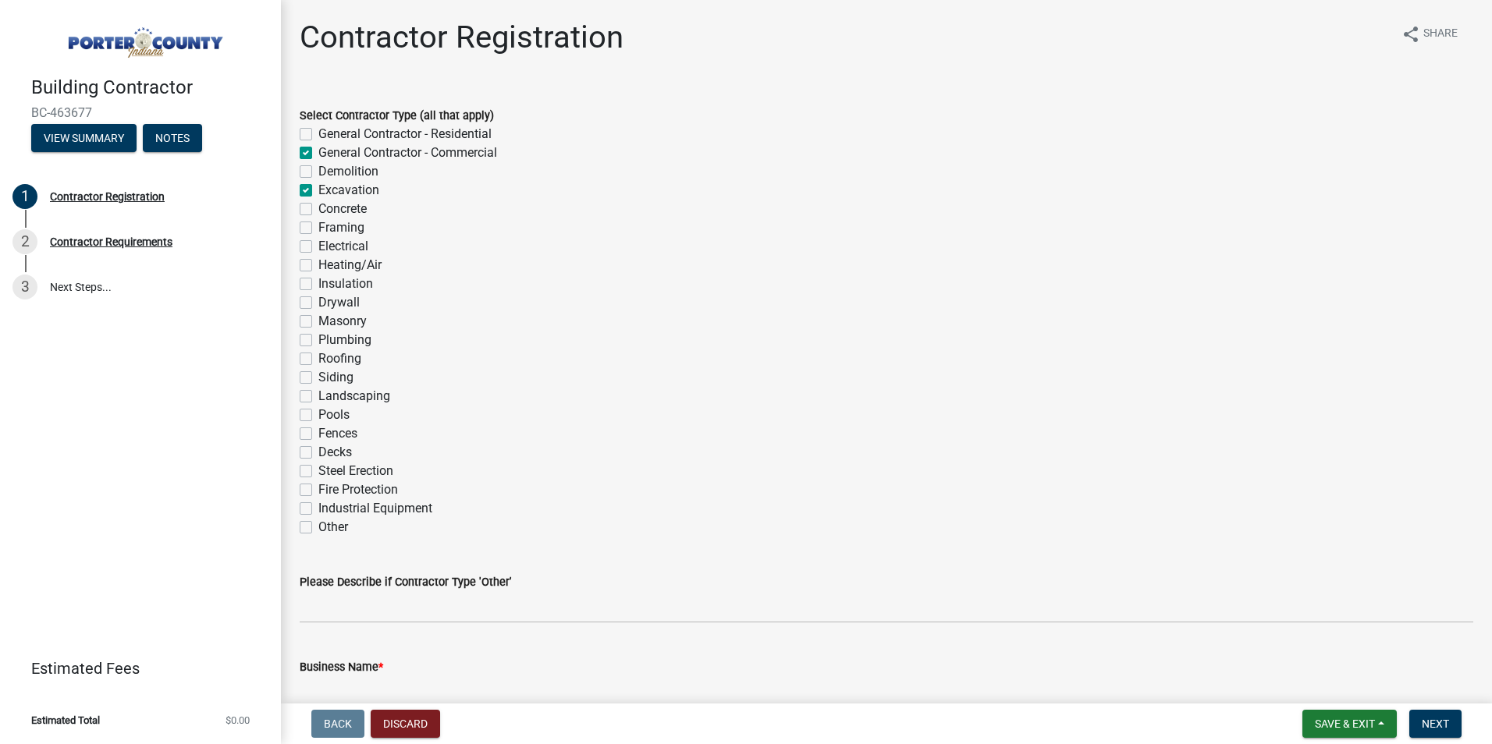
click at [318, 149] on label "General Contractor - Commercial" at bounding box center [407, 153] width 179 height 19
click at [318, 149] on input "General Contractor - Commercial" at bounding box center [323, 149] width 10 height 10
checkbox input "false"
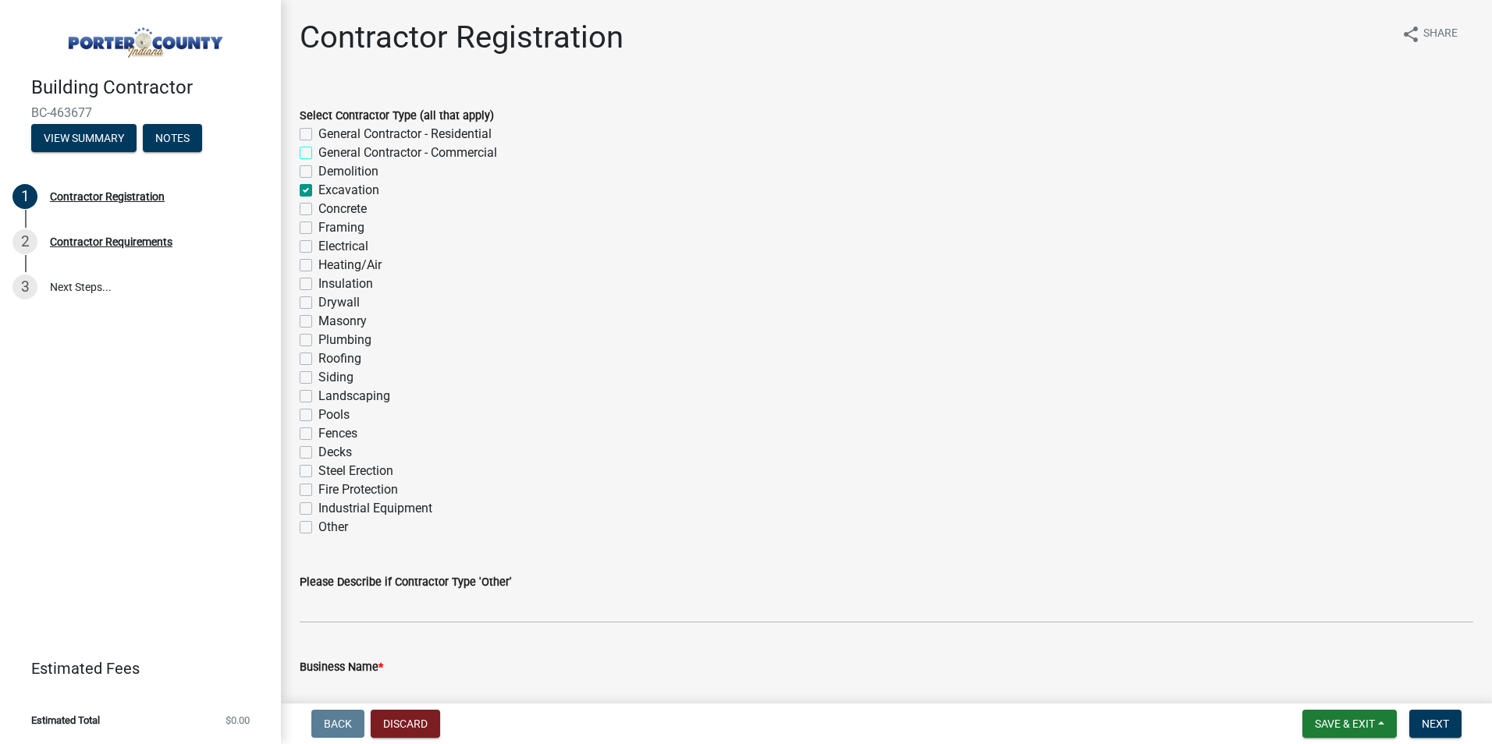
checkbox input "false"
checkbox input "true"
checkbox input "false"
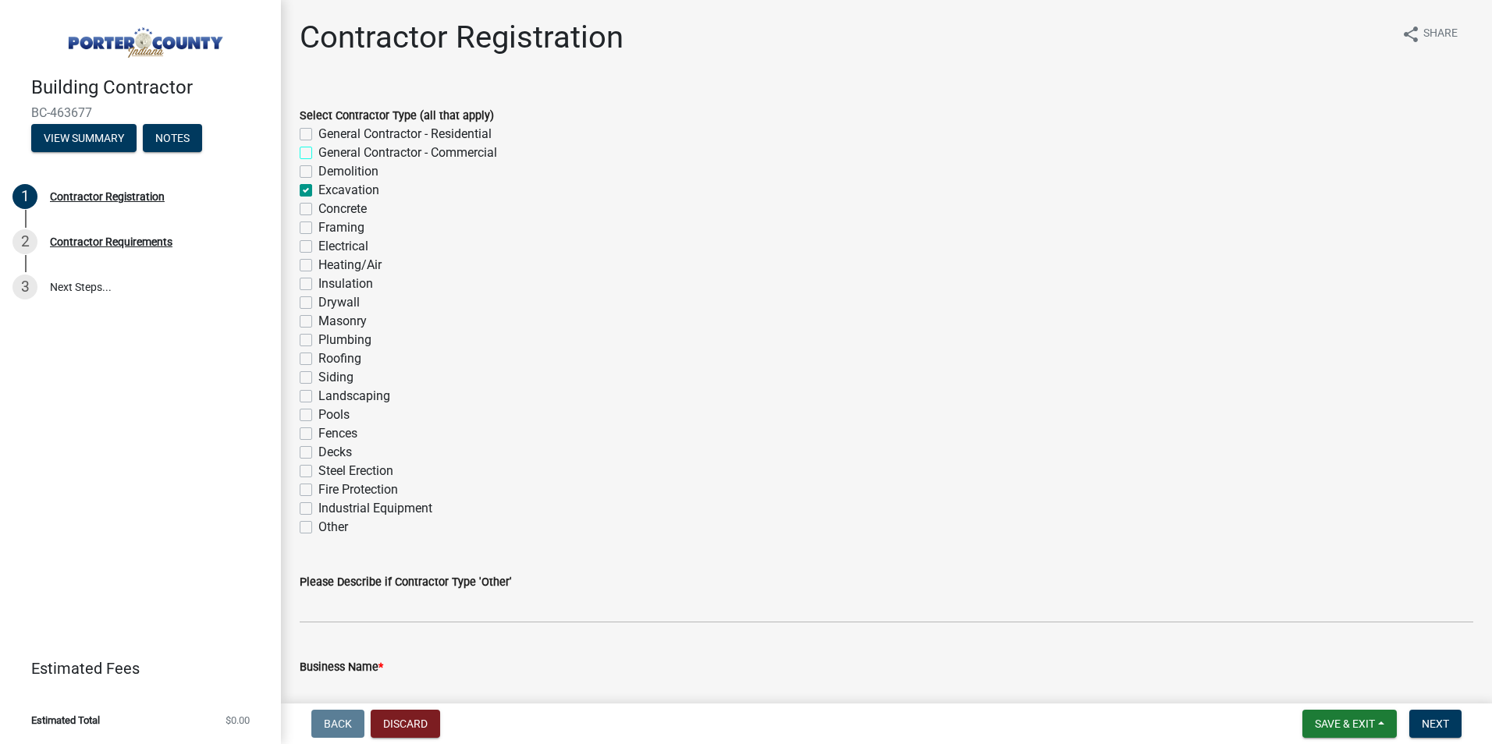
checkbox input "false"
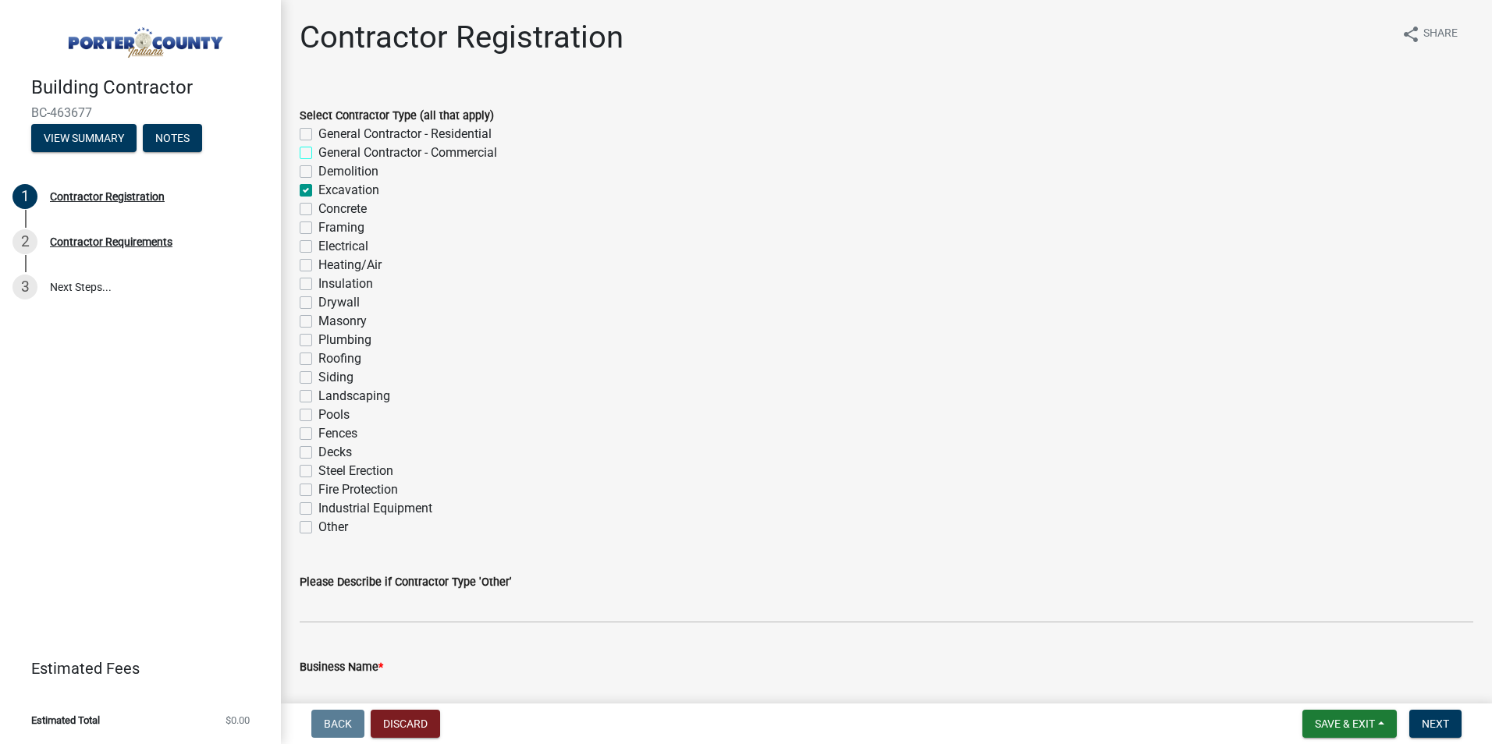
checkbox input "false"
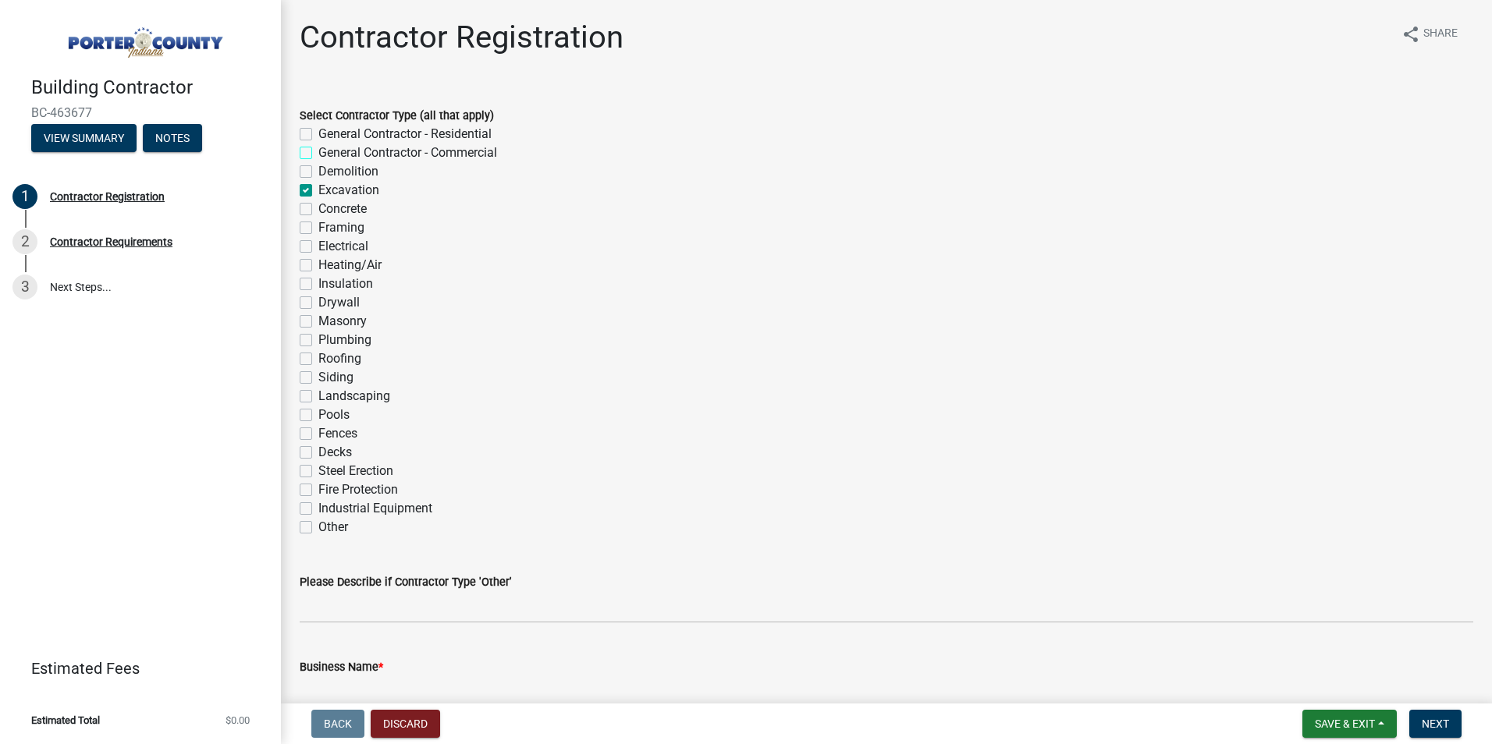
checkbox input "false"
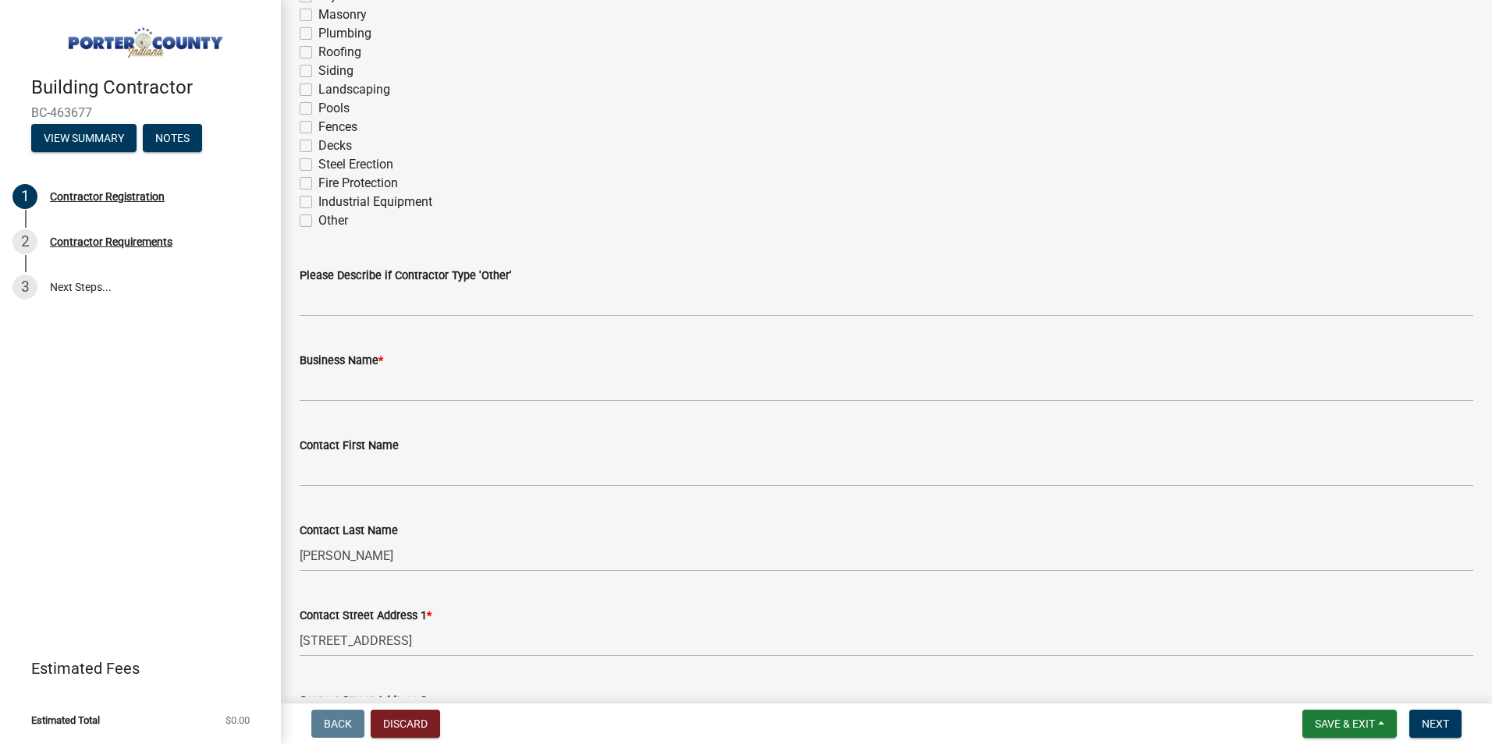
scroll to position [312, 0]
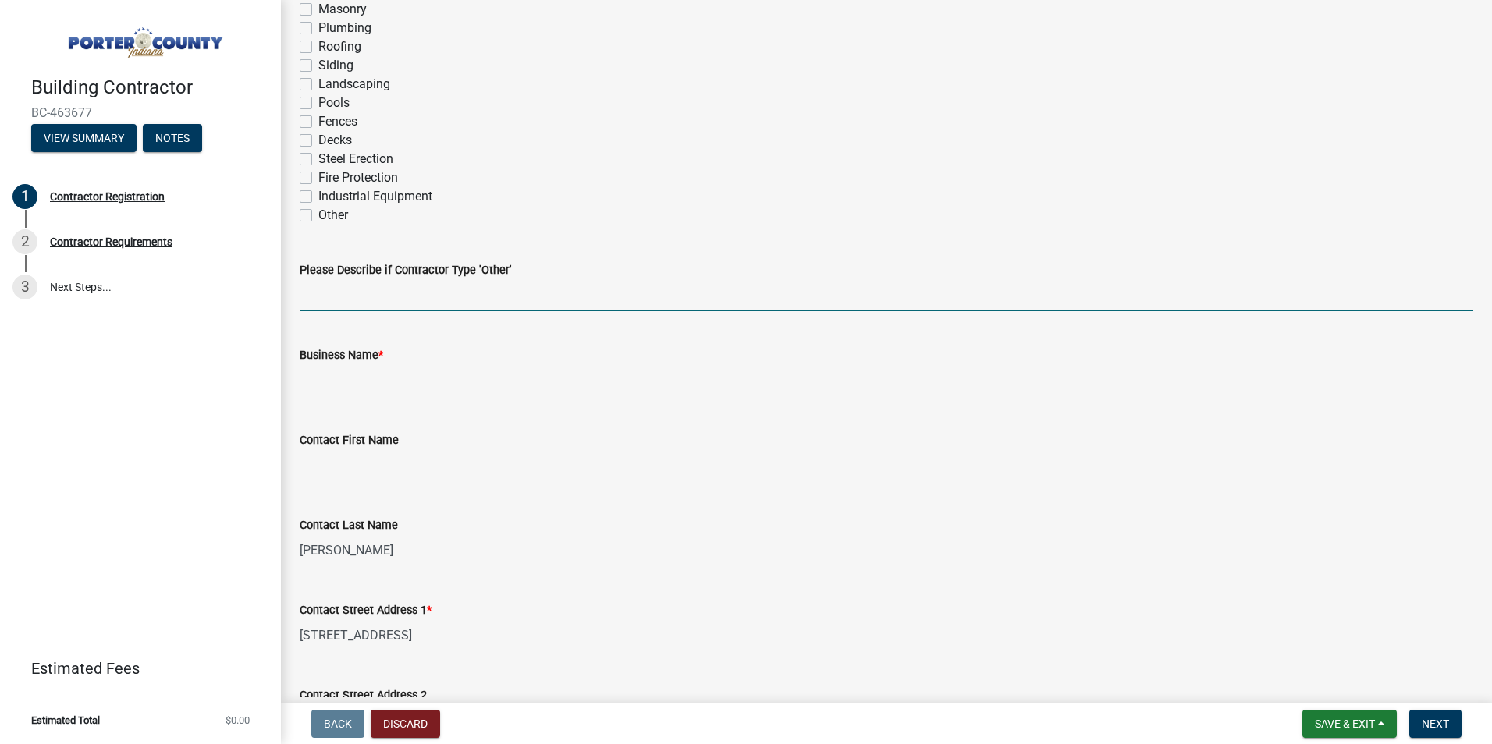
click at [318, 300] on input "Please Describe if Contractor Type 'Other'" at bounding box center [887, 295] width 1174 height 32
type input "underground telecommunications"
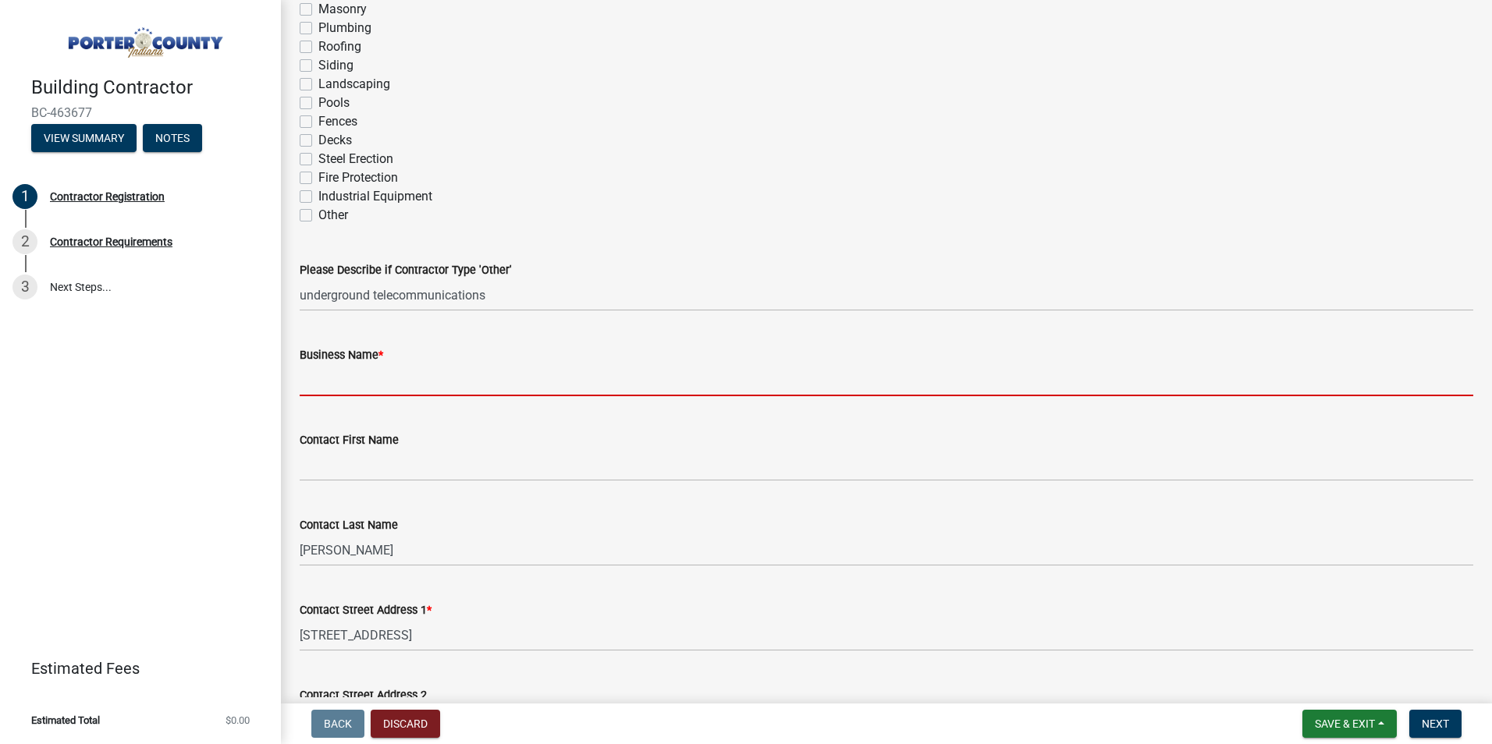
click at [325, 386] on input "Business Name *" at bounding box center [887, 380] width 1174 height 32
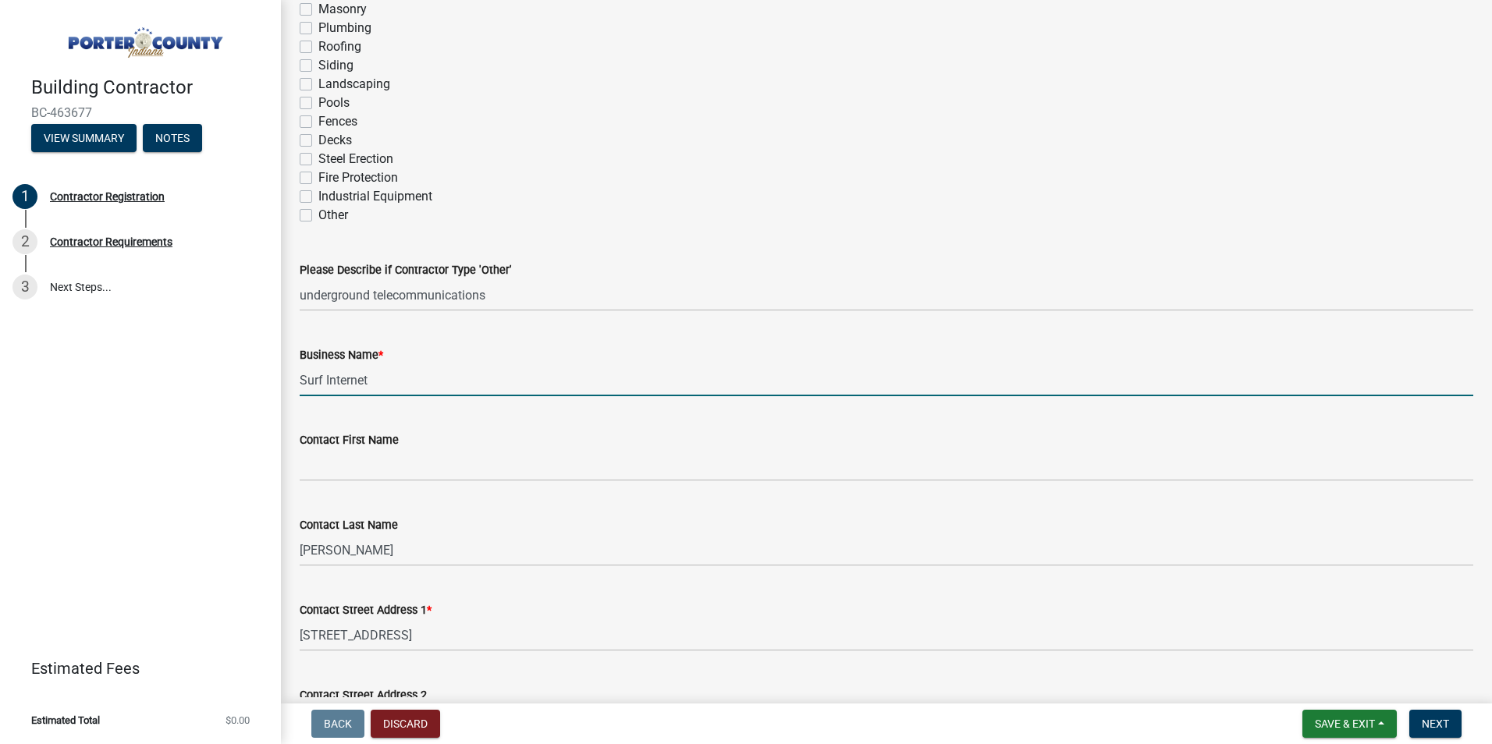
type input "Surf Internet"
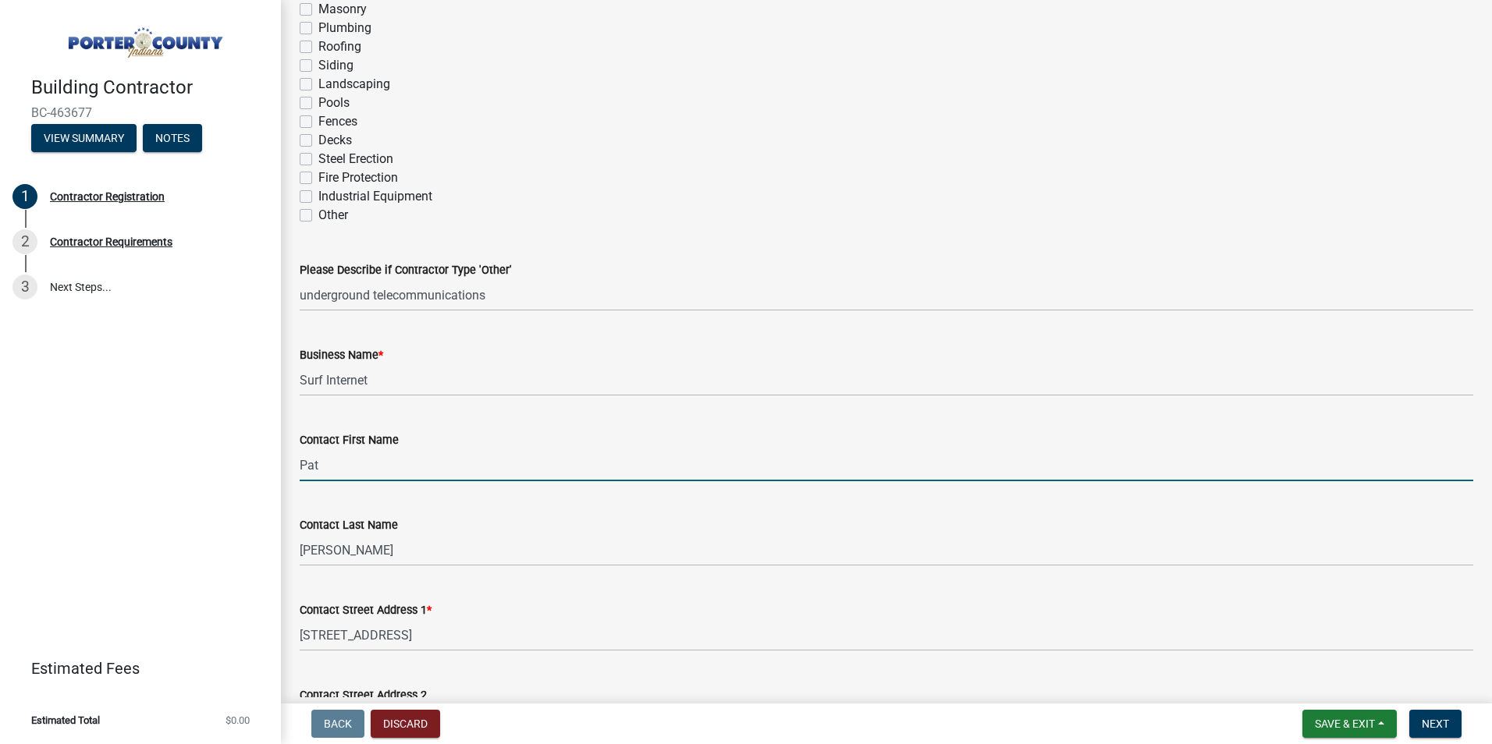
type input "Pat"
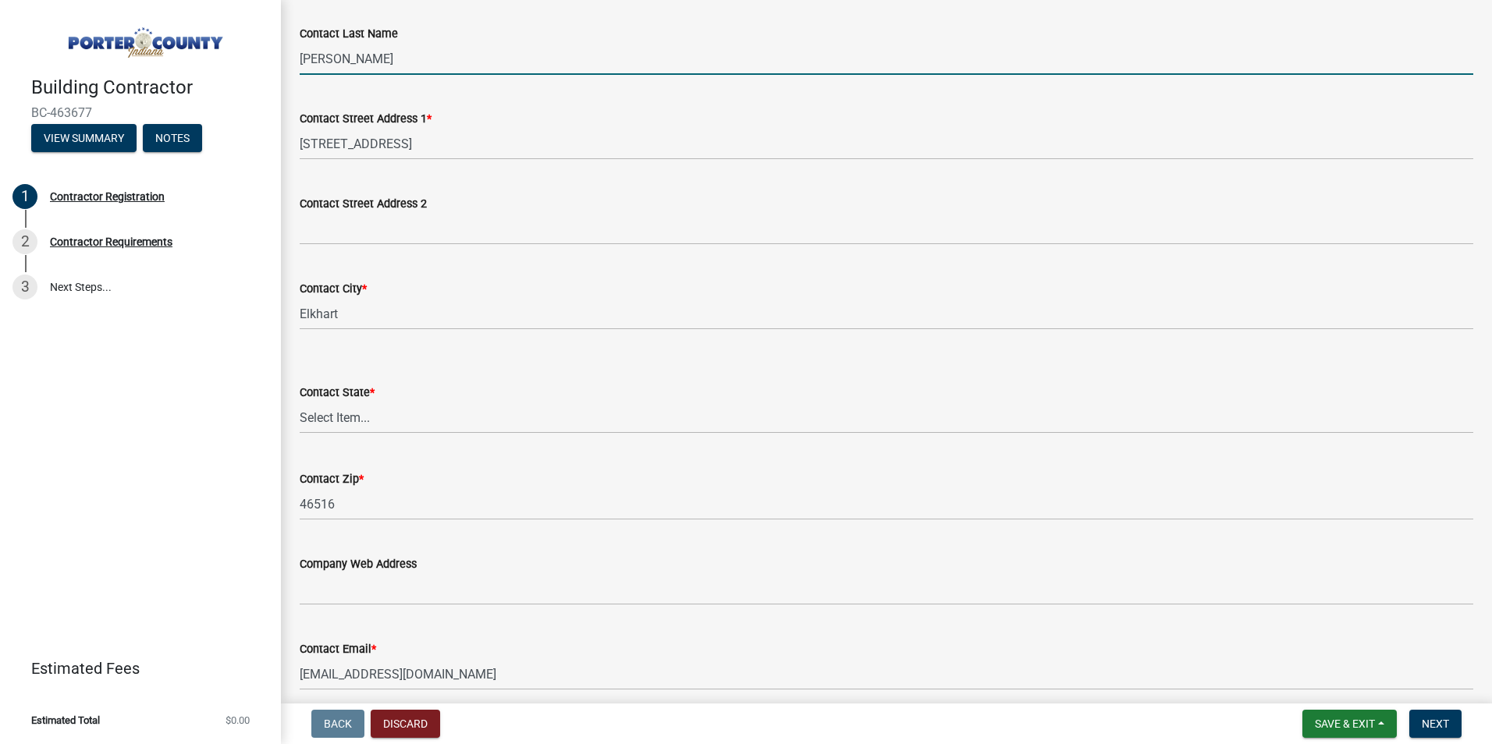
scroll to position [858, 0]
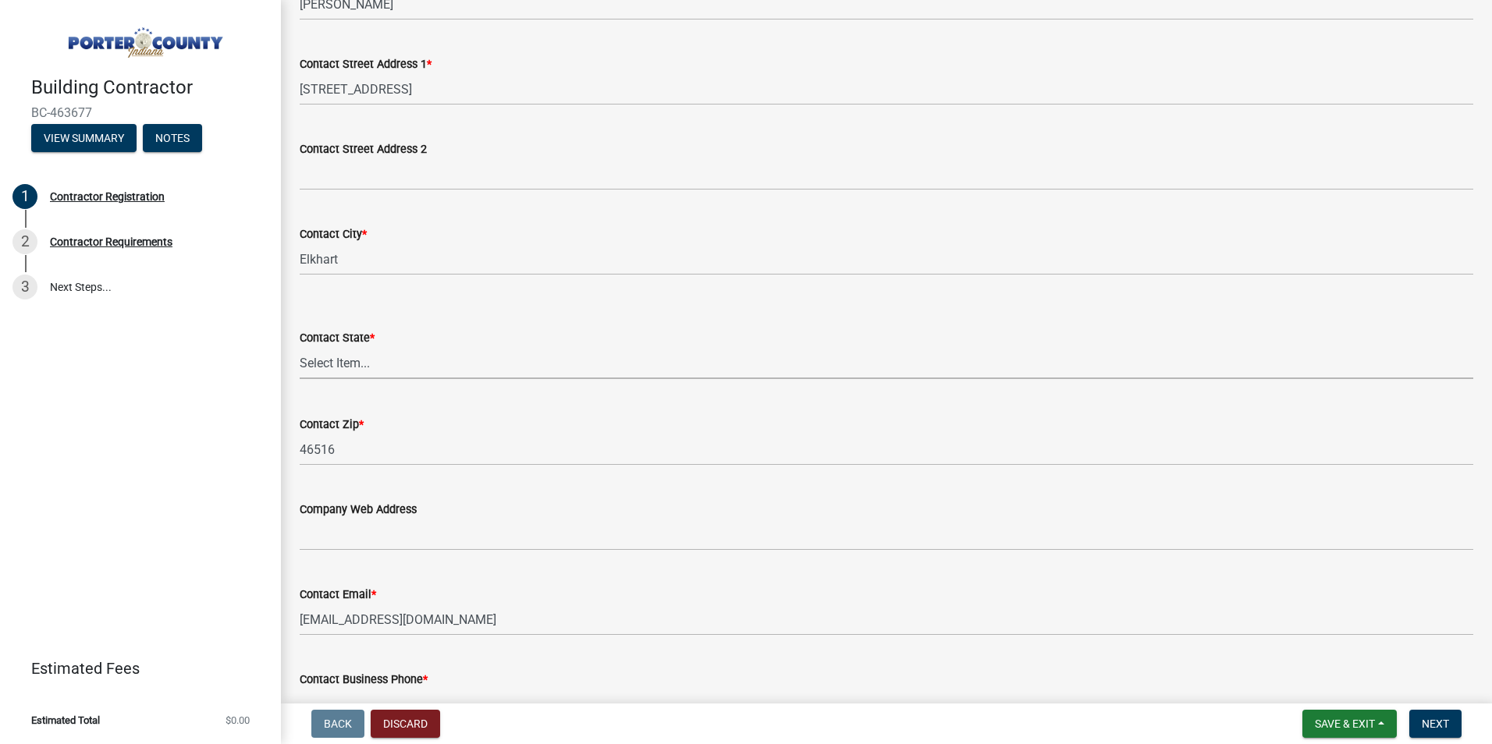
click at [358, 364] on select "Select Item... Alabama Alaska Arizona Arkansas California Colorado Connecticut …" at bounding box center [887, 363] width 1174 height 32
select select "IN"
click at [300, 347] on select "Select Item... Alabama Alaska Arizona Arkansas California Colorado Connecticut …" at bounding box center [887, 363] width 1174 height 32
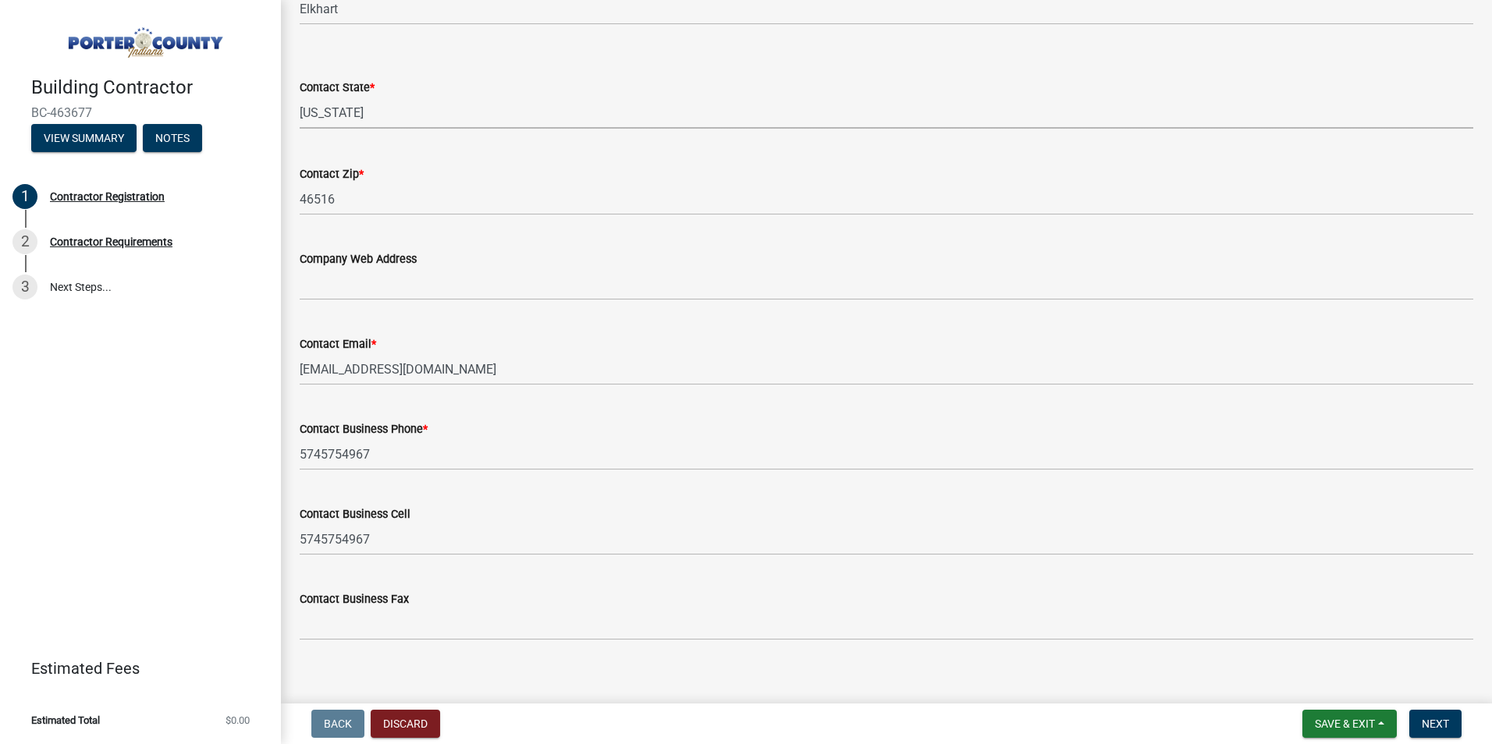
scroll to position [1125, 0]
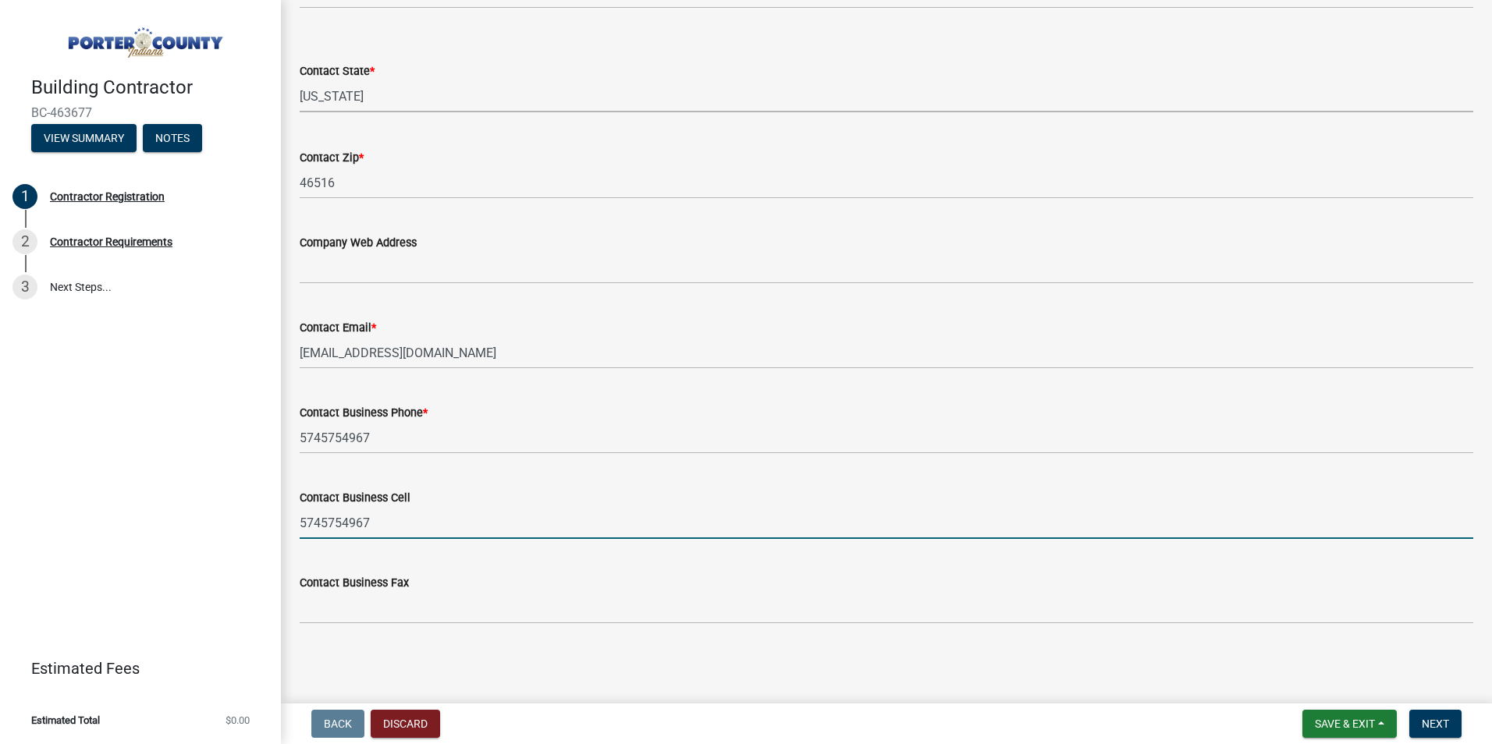
click at [395, 522] on input "5745754967" at bounding box center [887, 523] width 1174 height 32
type input "5745367660"
click at [1436, 729] on span "Next" at bounding box center [1435, 724] width 27 height 12
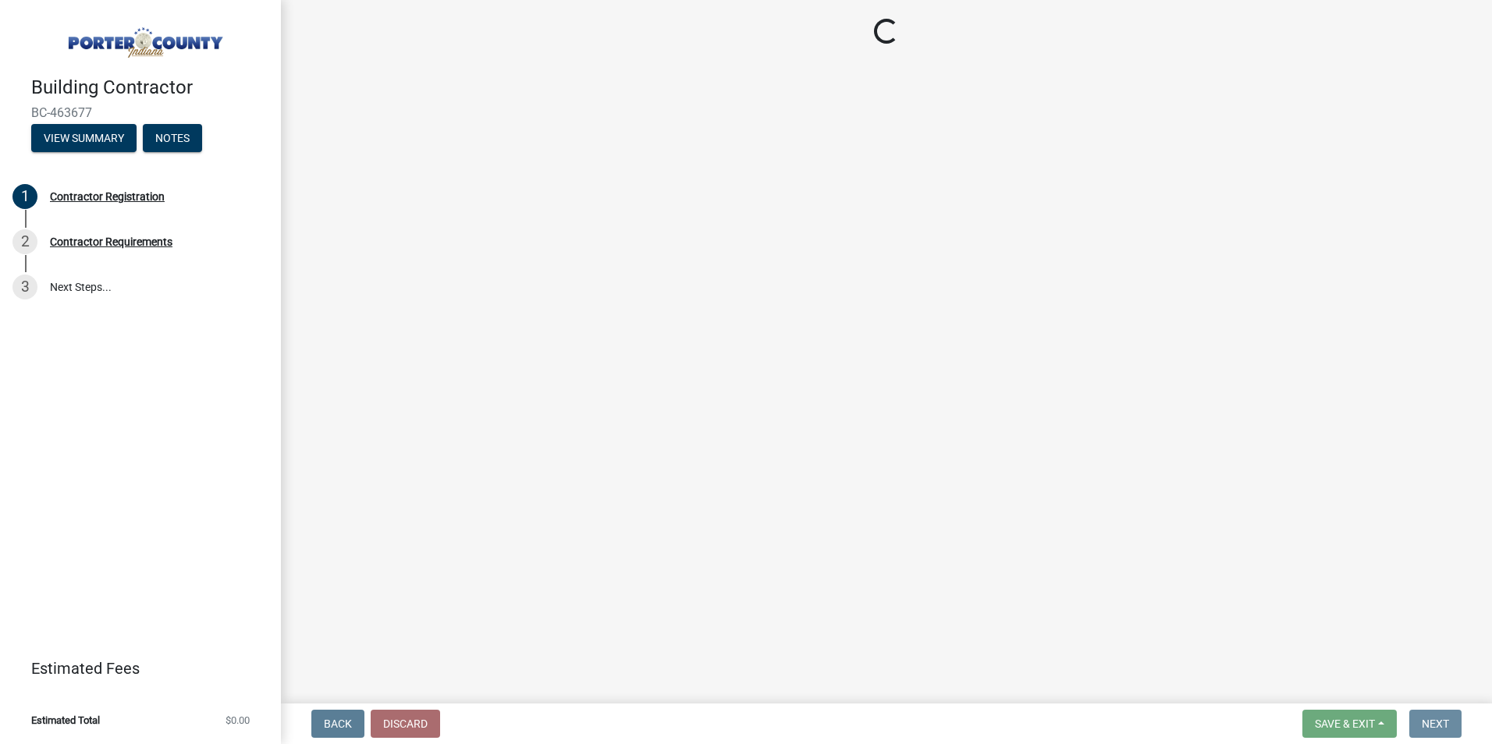
scroll to position [0, 0]
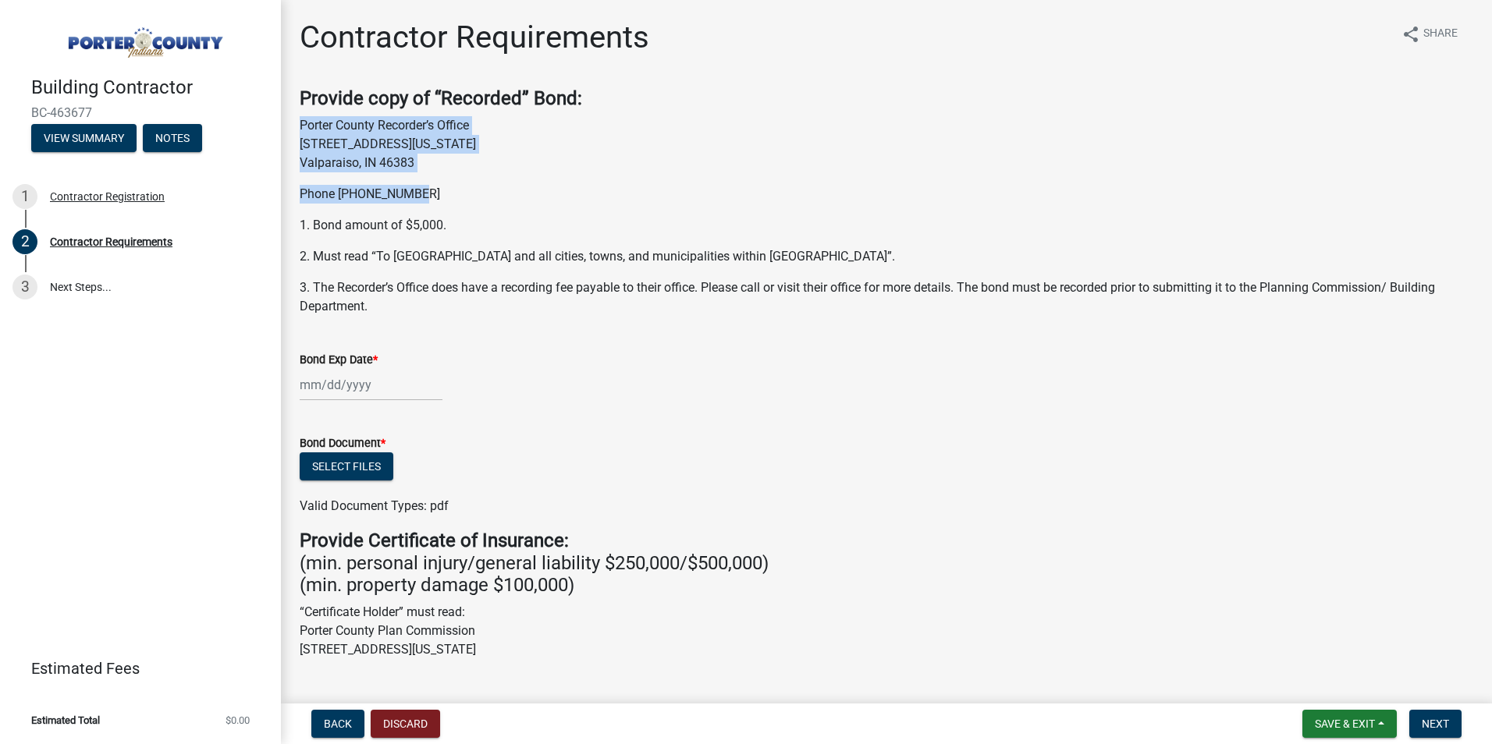
drag, startPoint x: 429, startPoint y: 197, endPoint x: 294, endPoint y: 126, distance: 152.9
click at [294, 126] on div "Provide copy of “Recorded” Bond: Porter County Recorder’s Office 155 Indiana Av…" at bounding box center [886, 201] width 1197 height 229
copy div "Porter County Recorder’s Office 155 Indiana Avenue, Suite 210 Valparaiso, IN 46…"
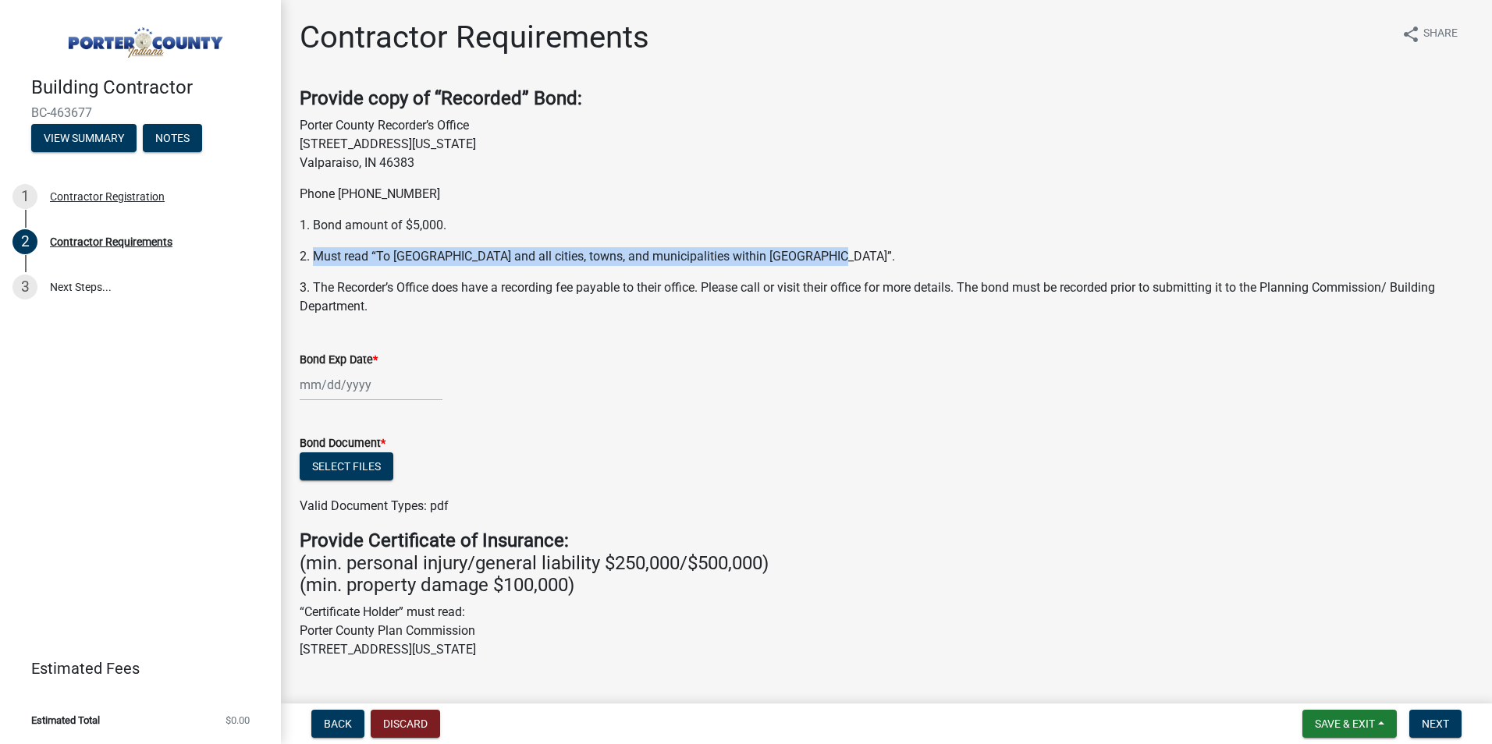
drag, startPoint x: 824, startPoint y: 251, endPoint x: 315, endPoint y: 250, distance: 508.7
click at [315, 250] on p "2. Must read “To Porter County and all cities, towns, and municipalities within…" at bounding box center [887, 256] width 1174 height 19
copy p "Must read “To Porter County and all cities, towns, and municipalities within Po…"
click at [701, 338] on div "Bond Exp Date *" at bounding box center [887, 364] width 1174 height 73
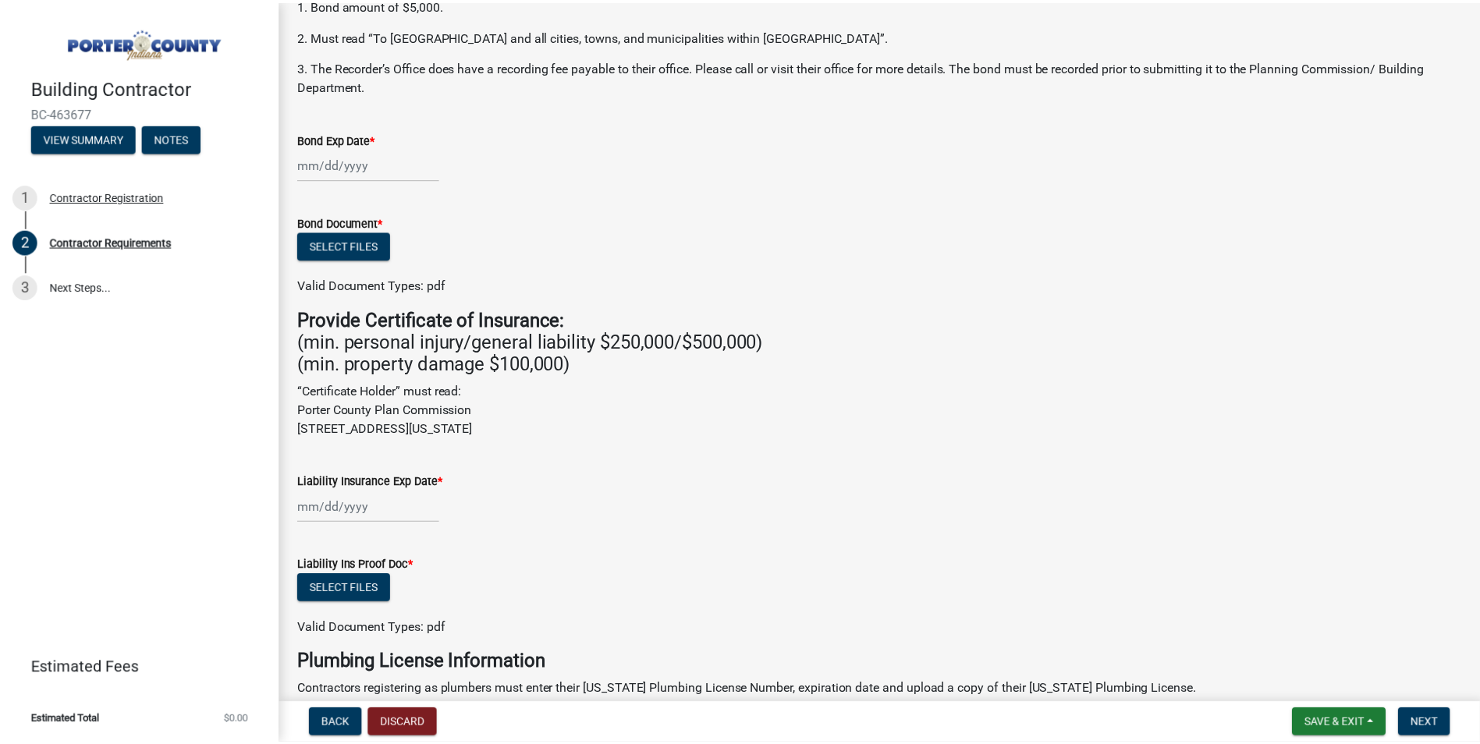
scroll to position [193, 0]
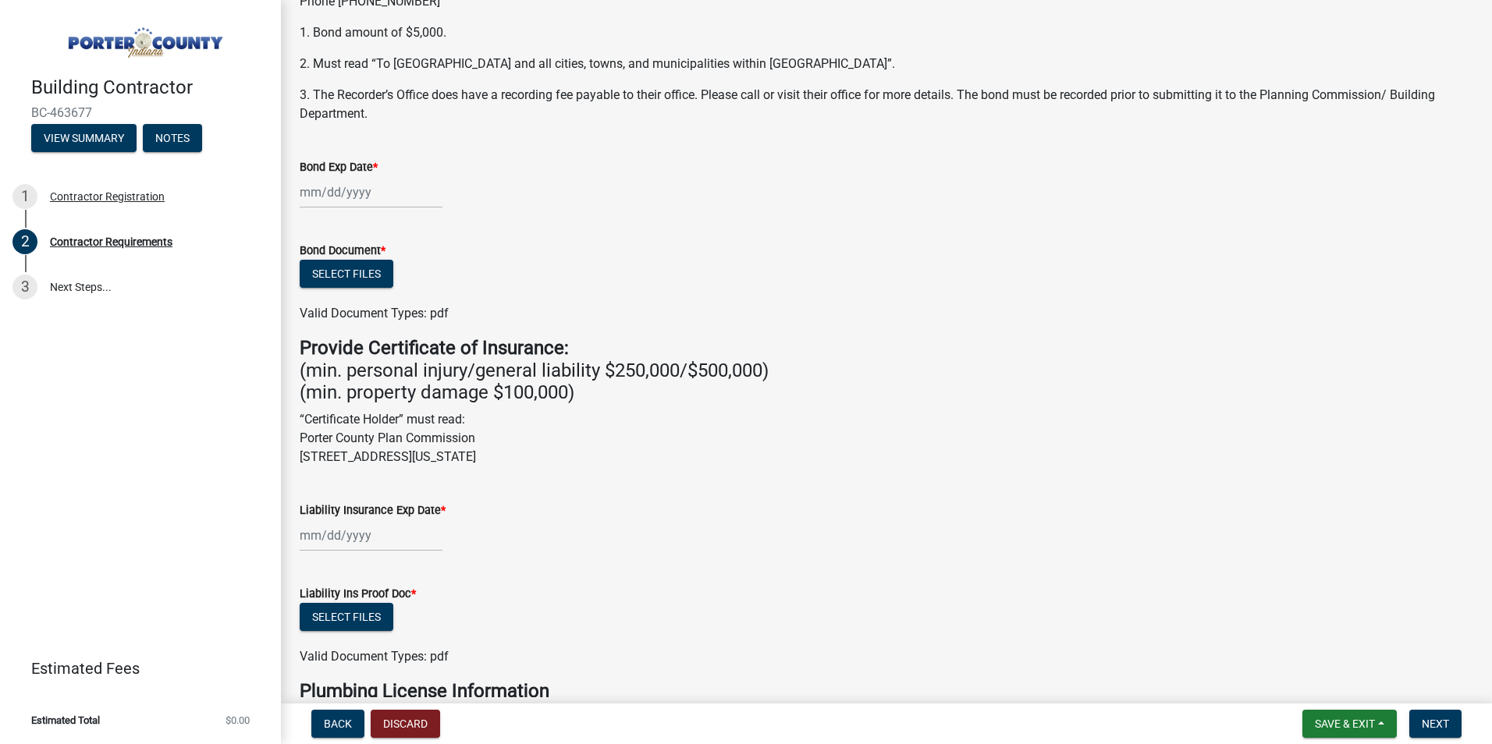
drag, startPoint x: 606, startPoint y: 462, endPoint x: 297, endPoint y: 352, distance: 328.0
click at [297, 352] on div "Provide Certificate of Insurance: (min. personal injury/general liability $250,…" at bounding box center [886, 402] width 1197 height 130
copy div "Provide Certificate of Insurance: (min. personal injury/general liability $250,…"
click at [1022, 172] on div "Bond Exp Date *" at bounding box center [887, 167] width 1174 height 19
click at [416, 723] on button "Discard" at bounding box center [405, 724] width 69 height 28
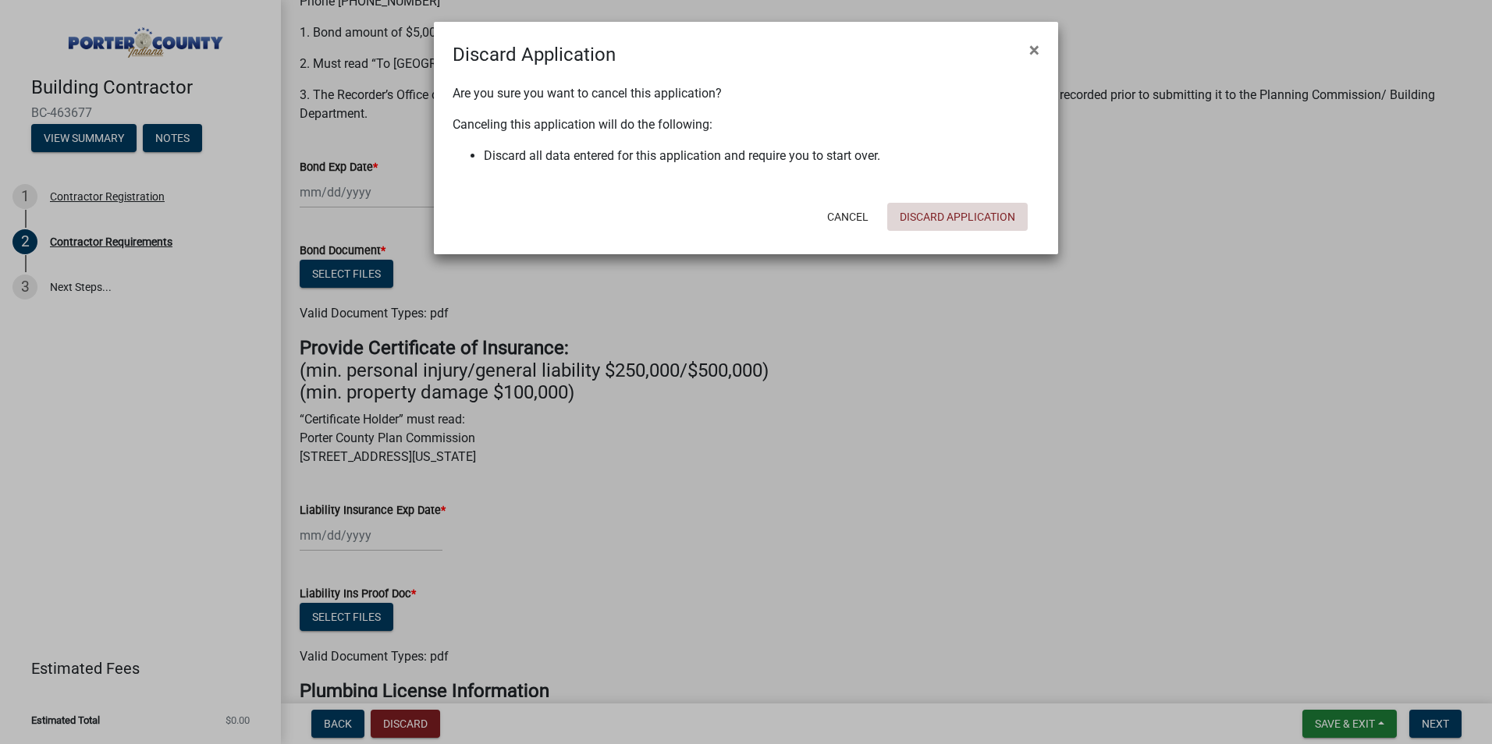
click at [935, 215] on button "Discard Application" at bounding box center [957, 217] width 140 height 28
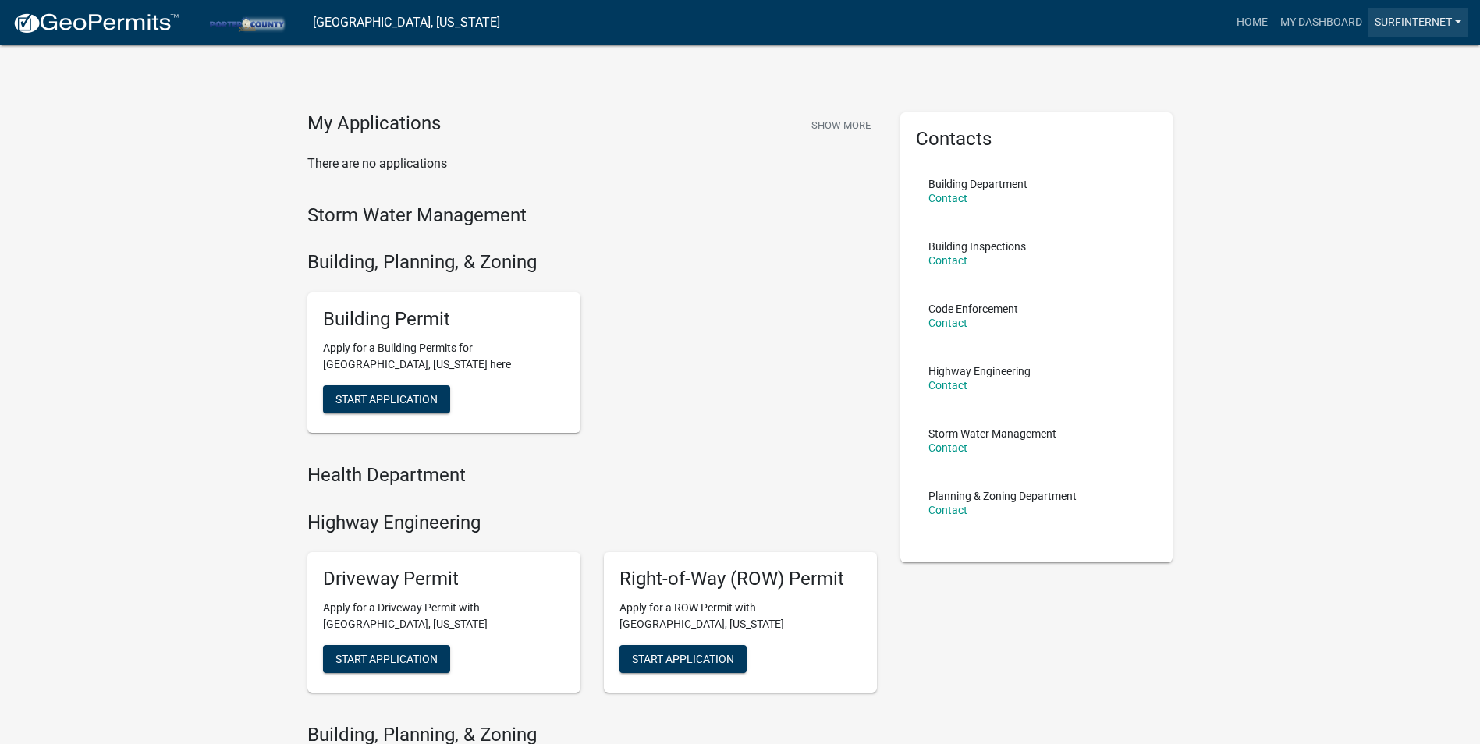
click at [1408, 21] on link "surfinternet" at bounding box center [1418, 23] width 99 height 30
click at [1369, 104] on link "Contractor Profile" at bounding box center [1400, 101] width 133 height 37
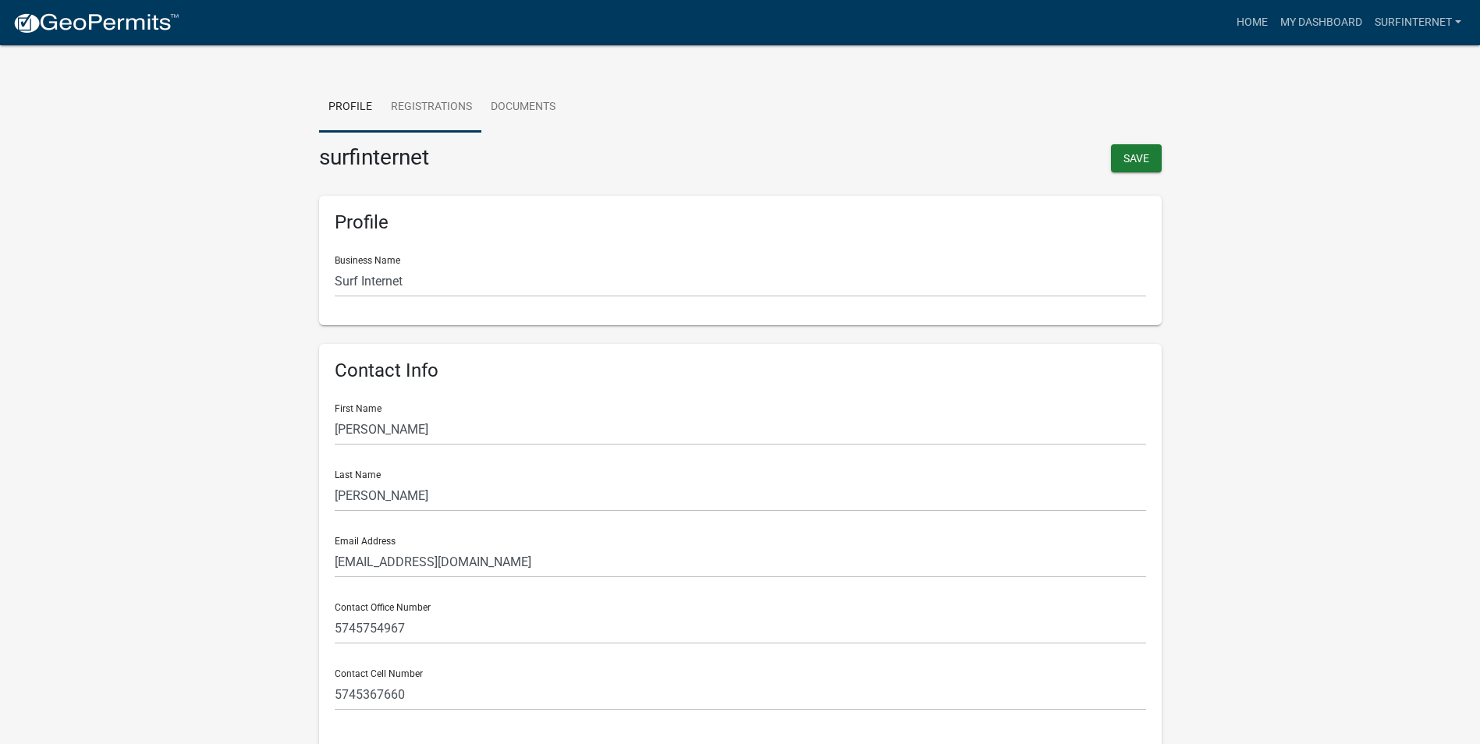
click at [427, 112] on link "Registrations" at bounding box center [432, 108] width 100 height 50
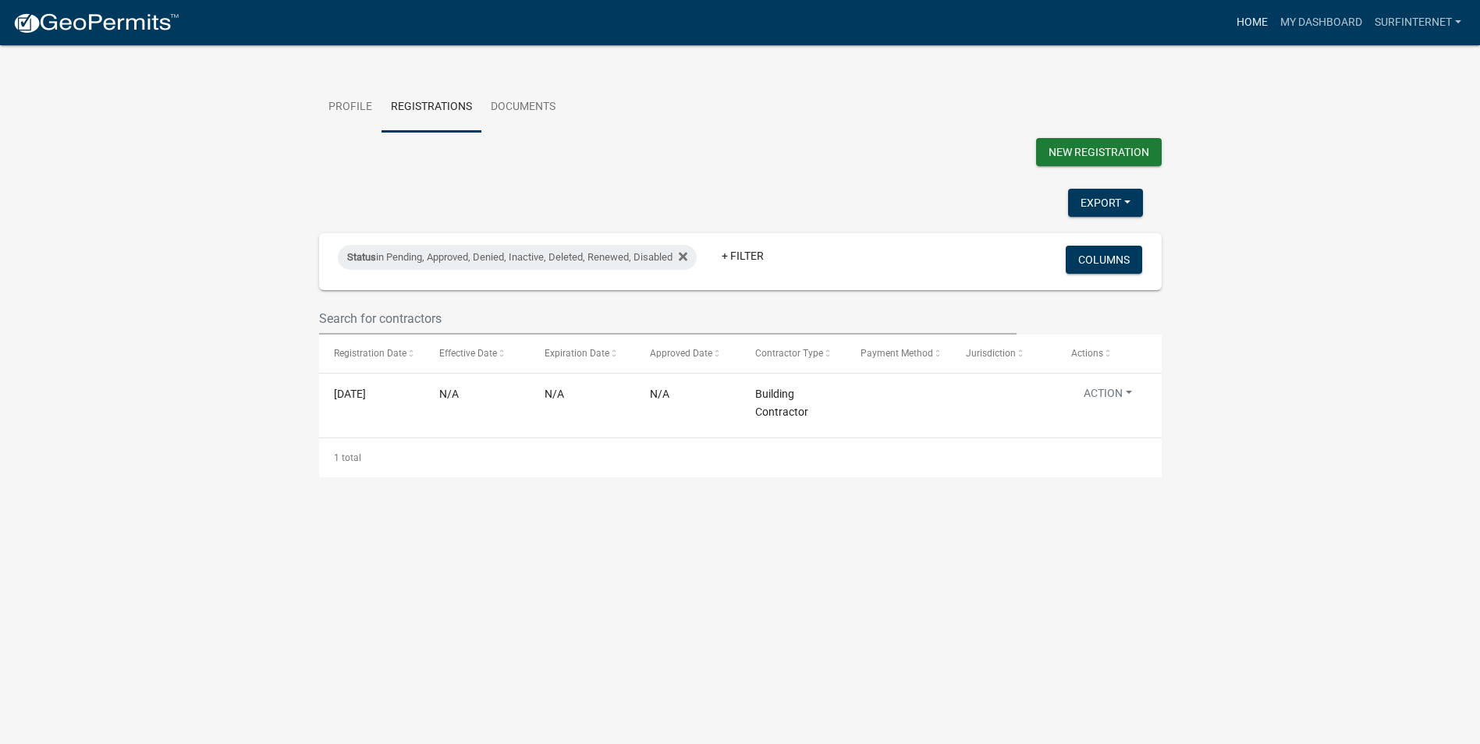
click at [1241, 28] on link "Home" at bounding box center [1252, 23] width 44 height 30
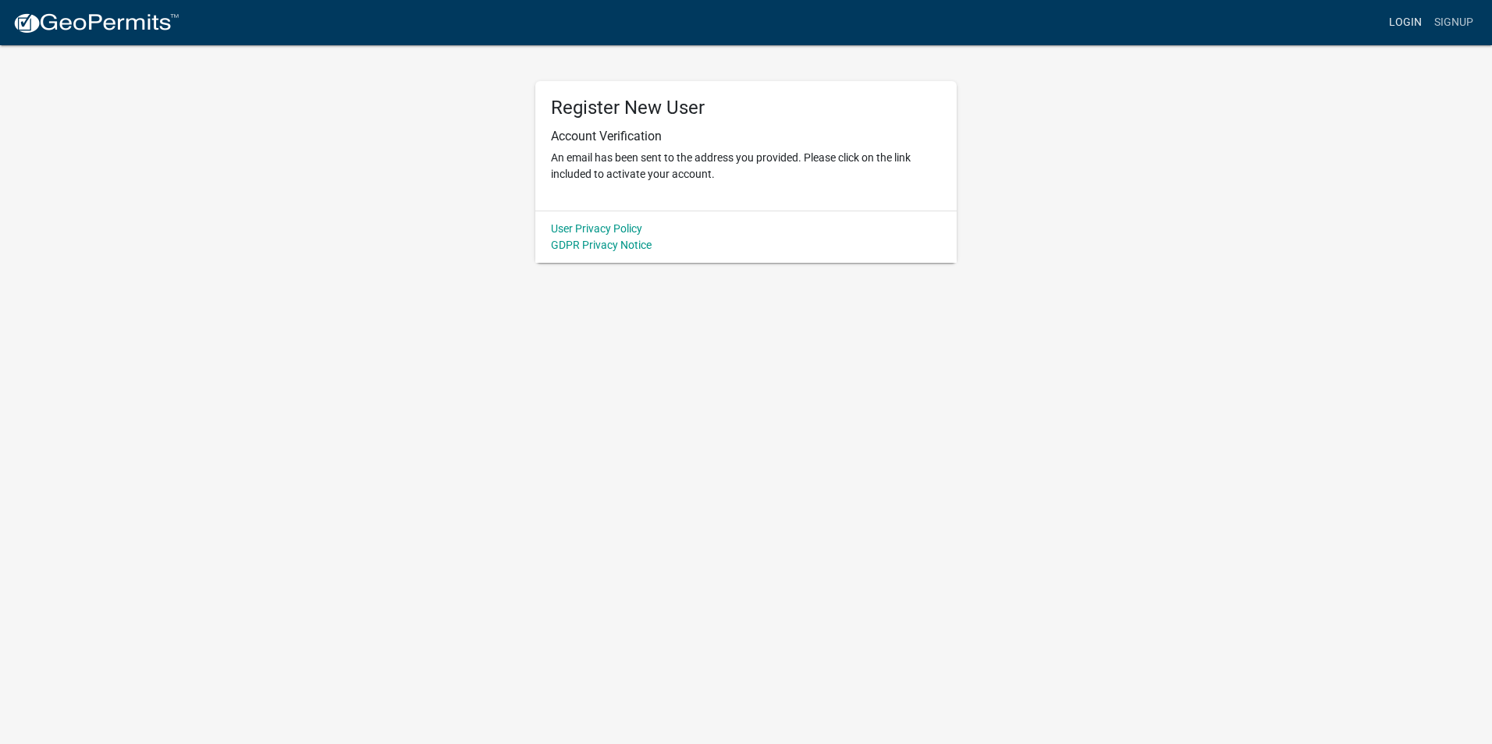
click at [1397, 27] on link "Login" at bounding box center [1405, 23] width 45 height 30
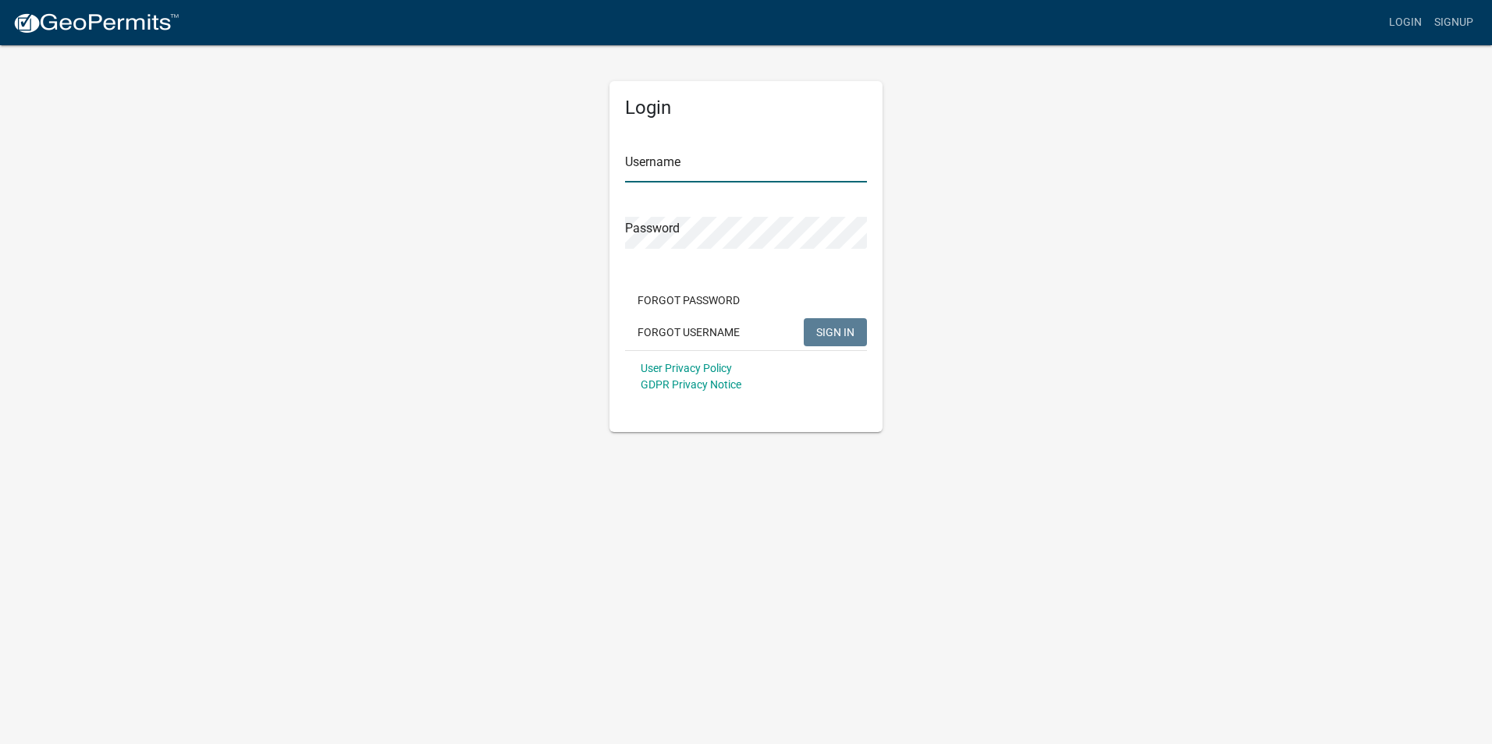
click at [715, 163] on input "Username" at bounding box center [746, 167] width 242 height 32
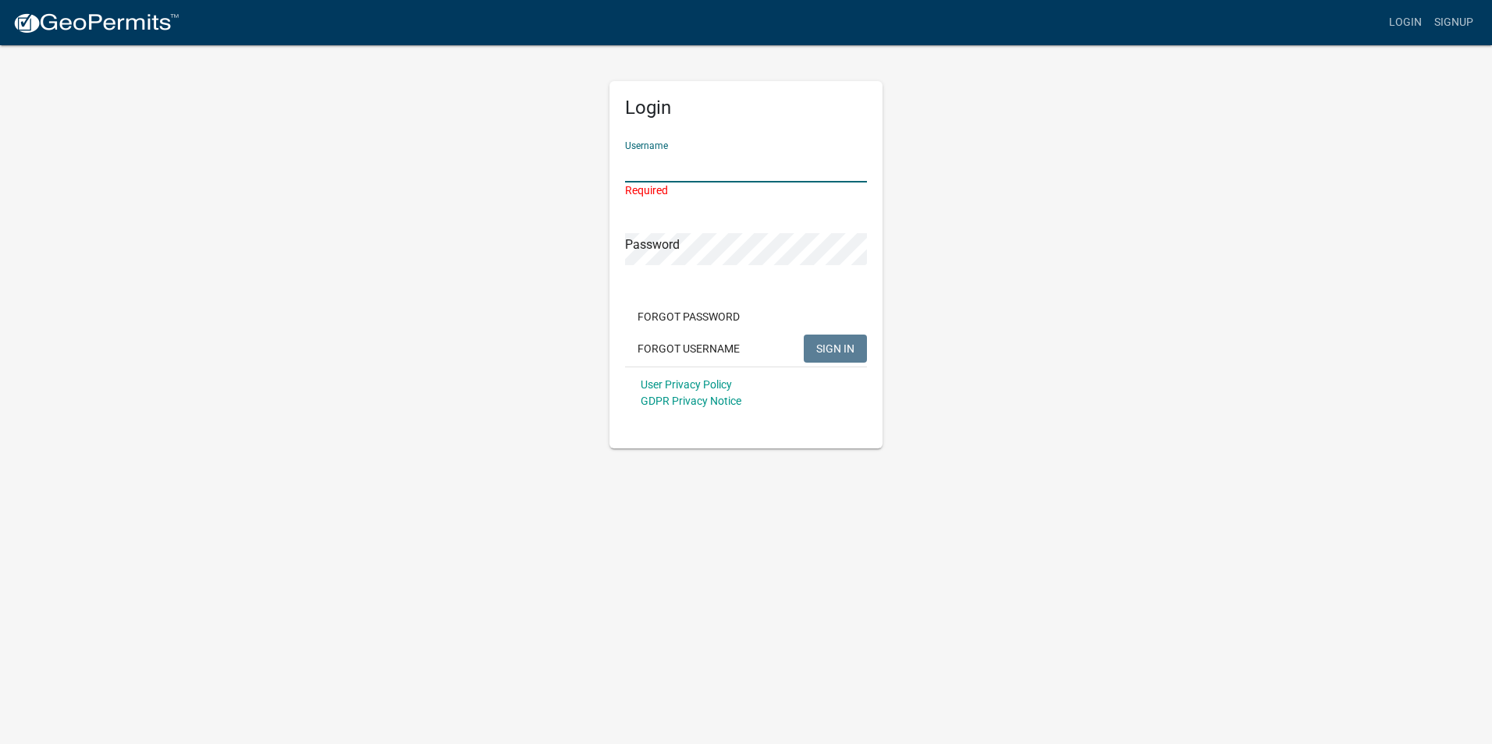
click at [659, 169] on input "Username" at bounding box center [746, 167] width 242 height 32
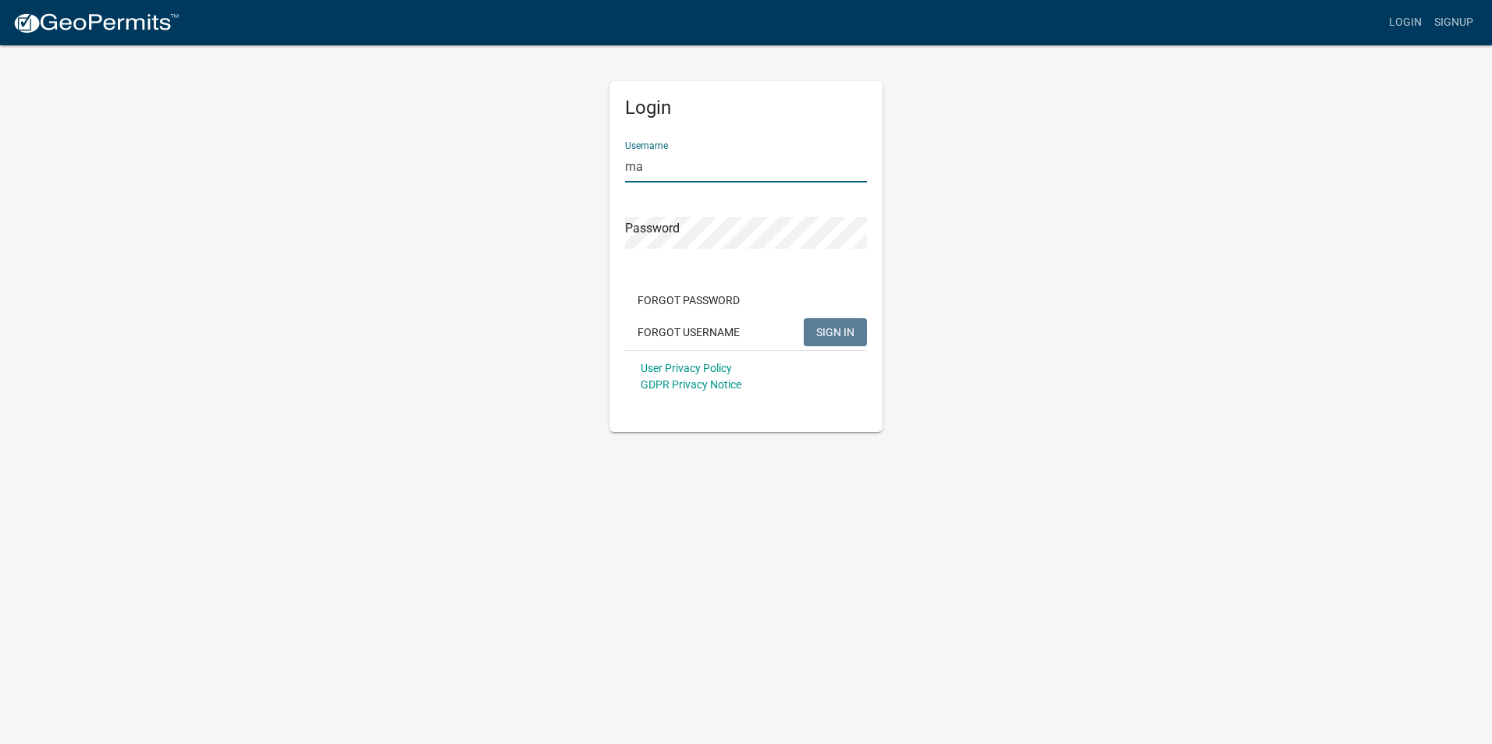
type input "m"
type input "surf internet"
click at [804, 318] on button "SIGN IN" at bounding box center [835, 332] width 63 height 28
